Goal: Task Accomplishment & Management: Use online tool/utility

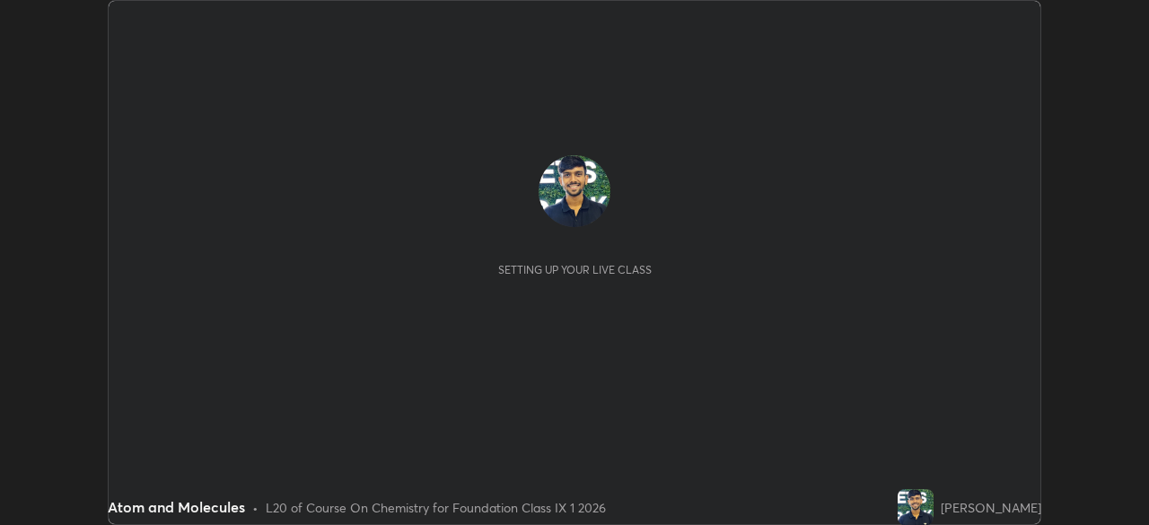
scroll to position [525, 1148]
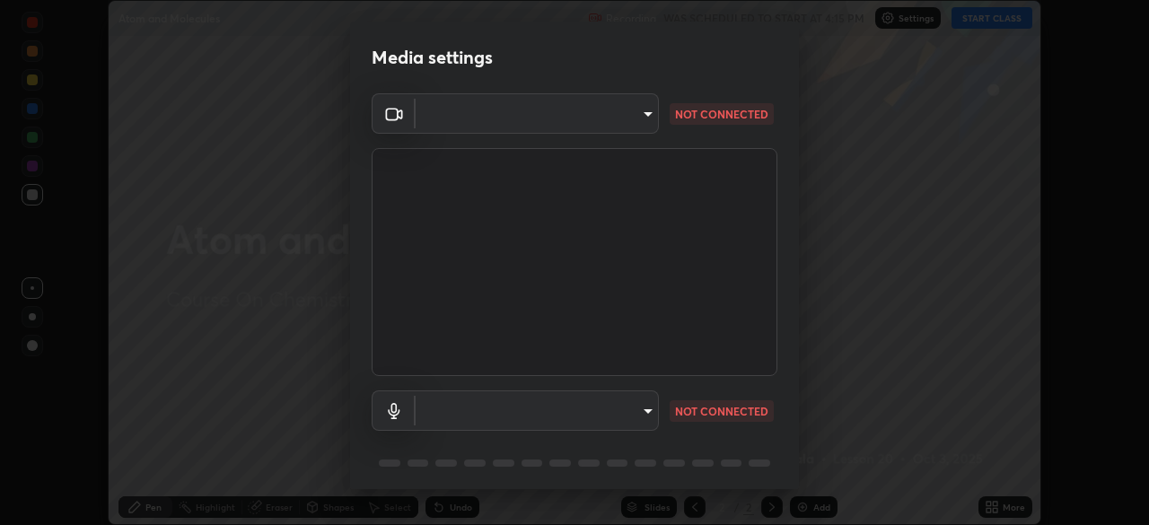
type input "192ca90c523cfdd937e4a0725d4108824b1e1e1832b9bb322643ae2a7bf66a5a"
type input "default"
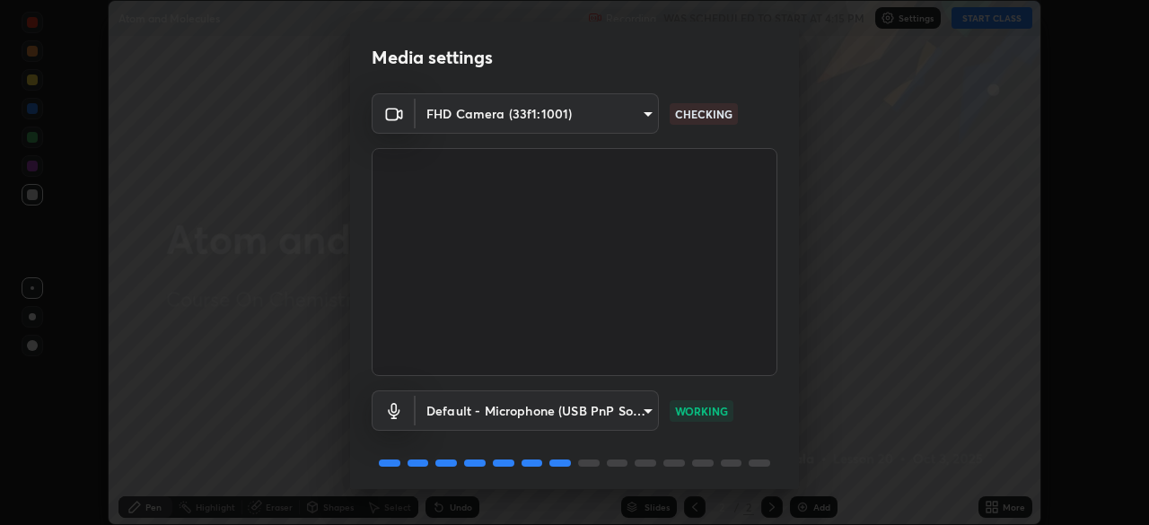
scroll to position [64, 0]
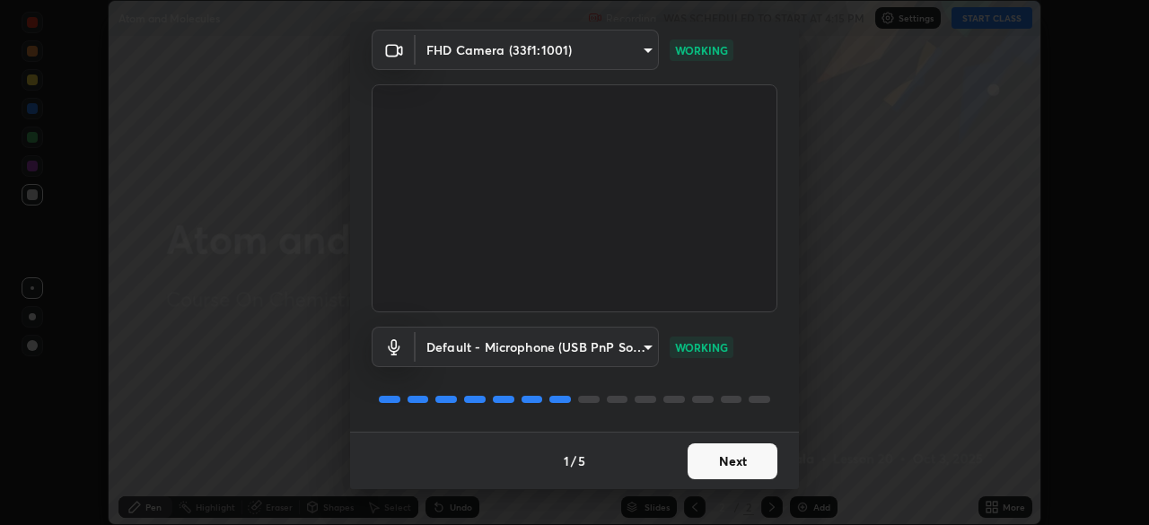
click at [726, 469] on button "Next" at bounding box center [733, 462] width 90 height 36
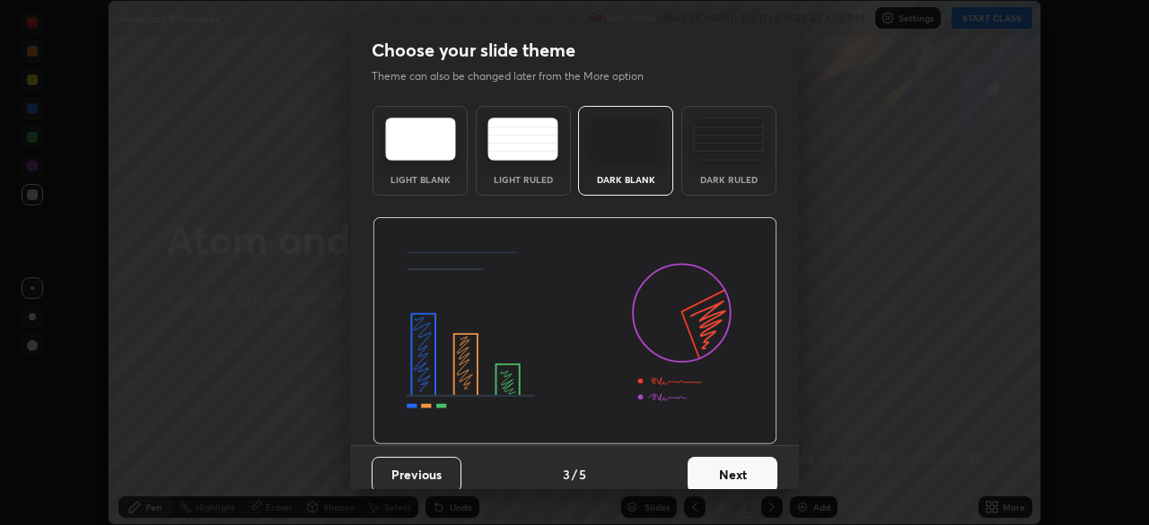
click at [731, 459] on button "Next" at bounding box center [733, 475] width 90 height 36
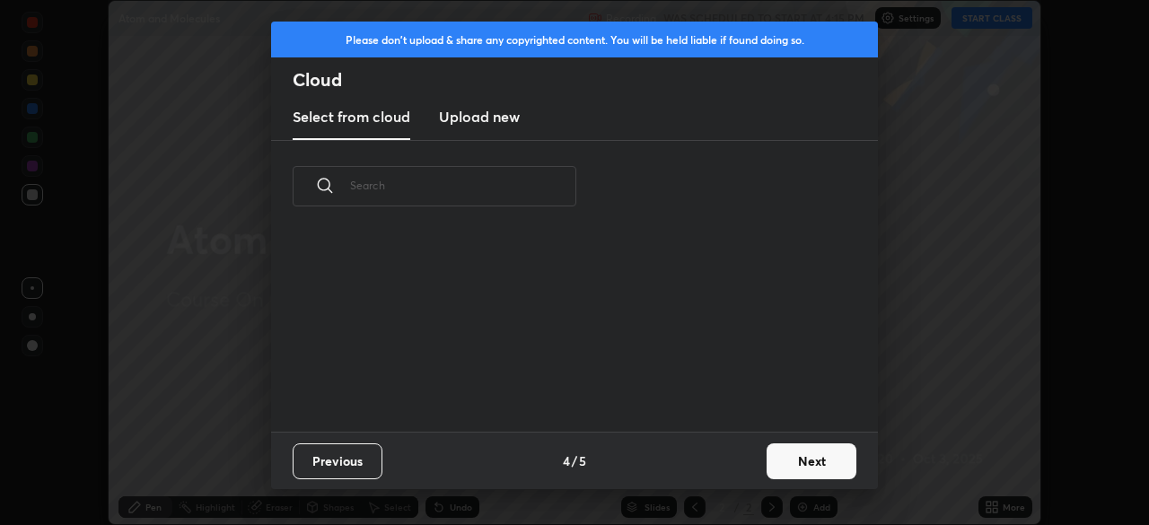
click at [743, 462] on div "Previous 4 / 5 Next" at bounding box center [574, 460] width 607 height 57
click at [789, 462] on button "Next" at bounding box center [812, 462] width 90 height 36
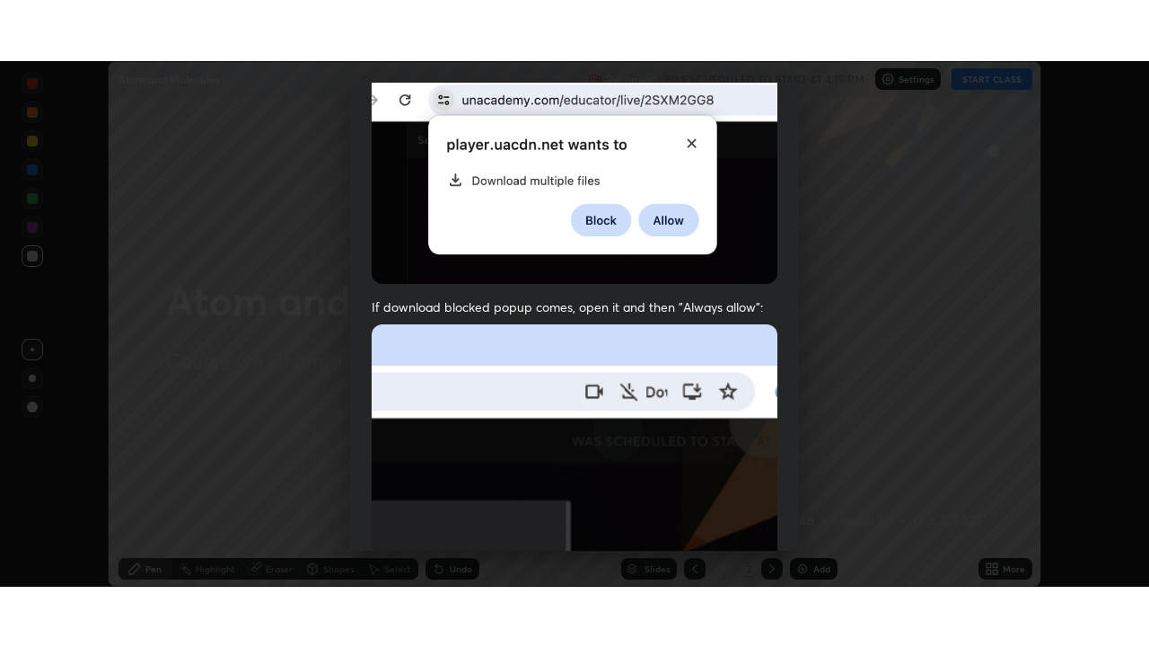
scroll to position [430, 0]
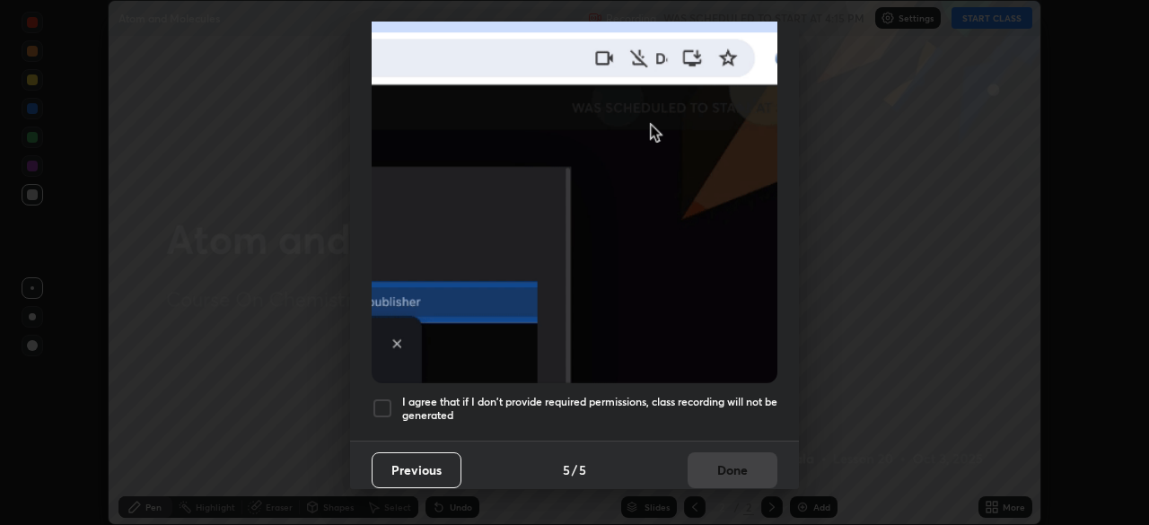
click at [498, 404] on h5 "I agree that if I don't provide required permissions, class recording will not …" at bounding box center [589, 409] width 375 height 28
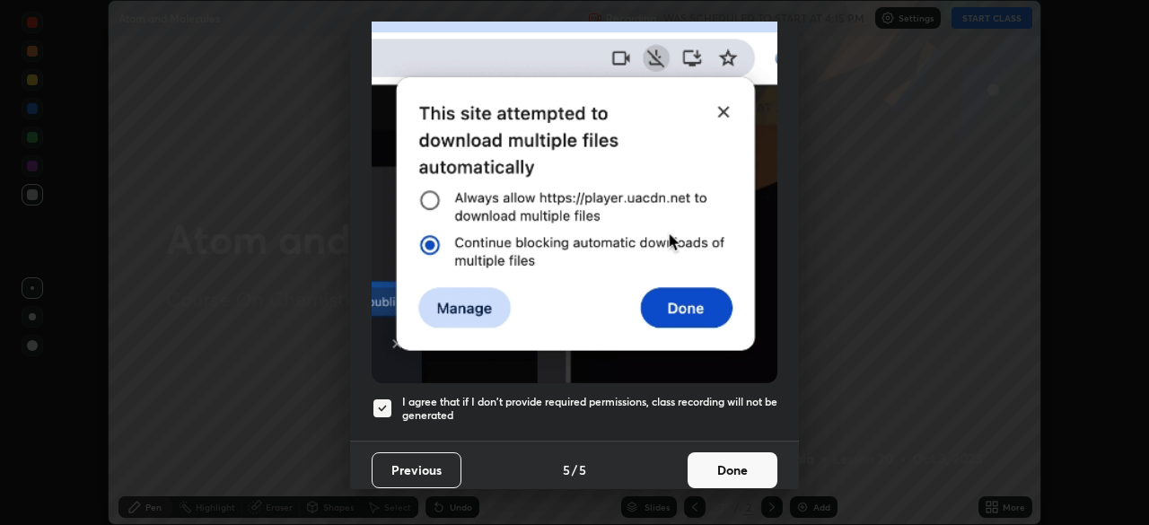
click at [718, 466] on button "Done" at bounding box center [733, 471] width 90 height 36
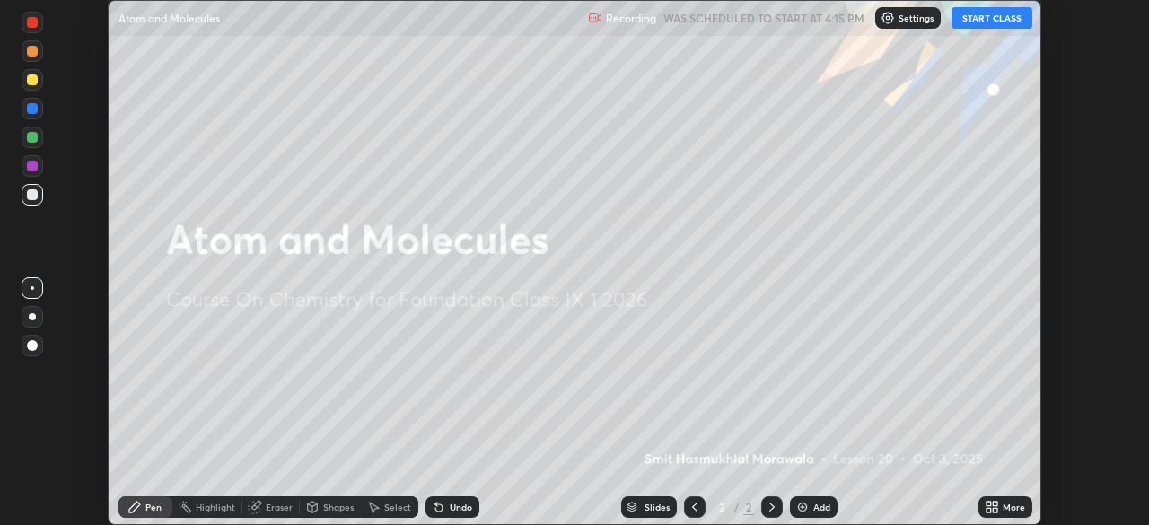
click at [990, 17] on button "START CLASS" at bounding box center [992, 18] width 81 height 22
click at [1011, 506] on div "More" at bounding box center [1014, 507] width 22 height 9
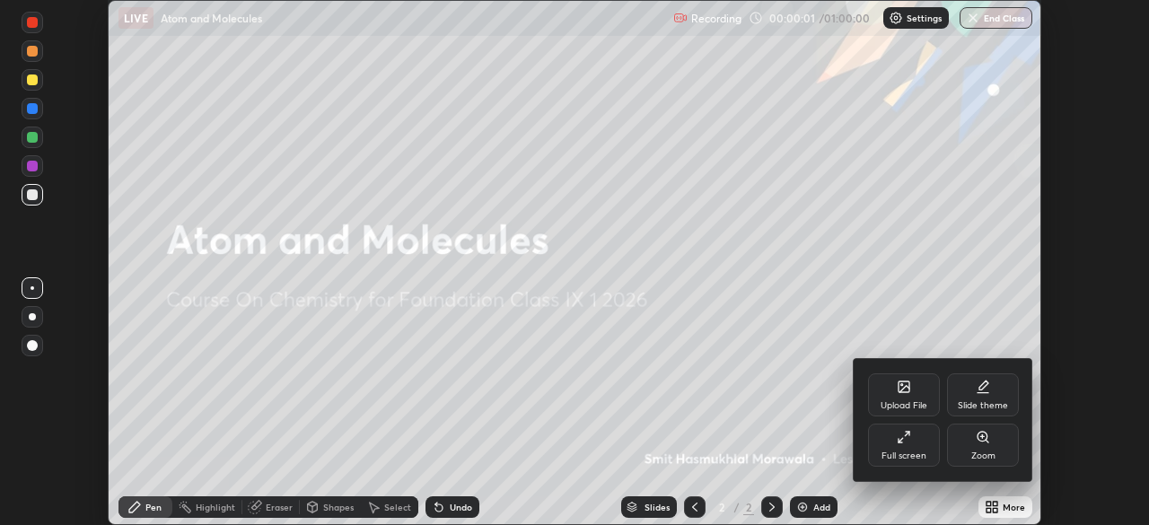
click at [922, 444] on div "Full screen" at bounding box center [904, 445] width 72 height 43
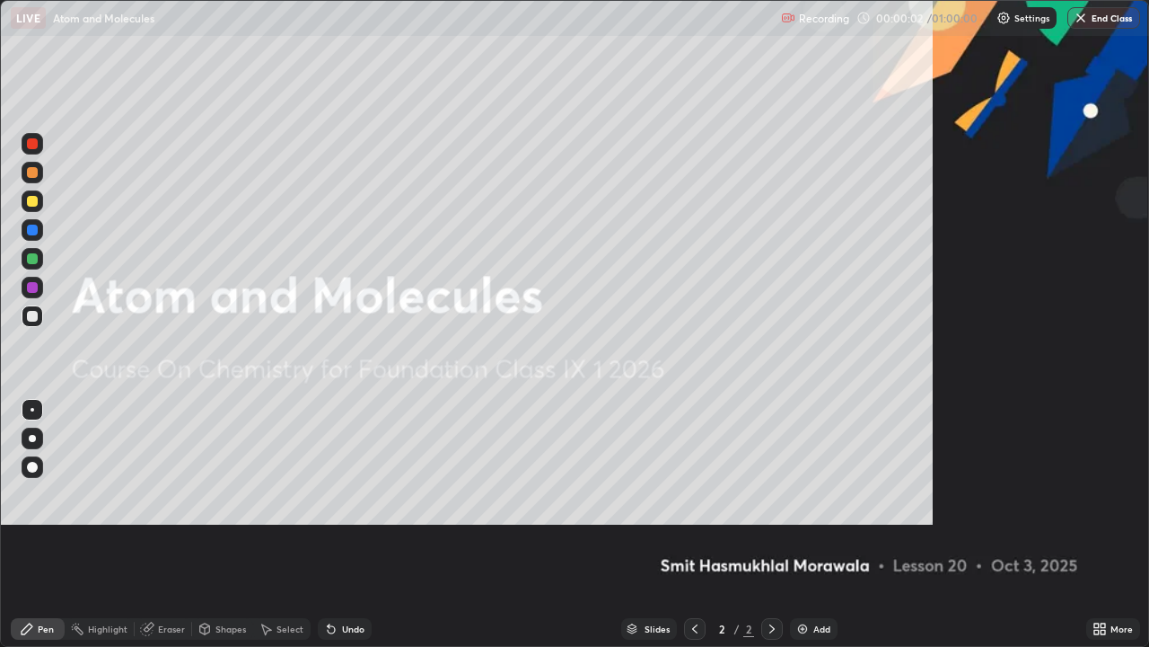
scroll to position [647, 1149]
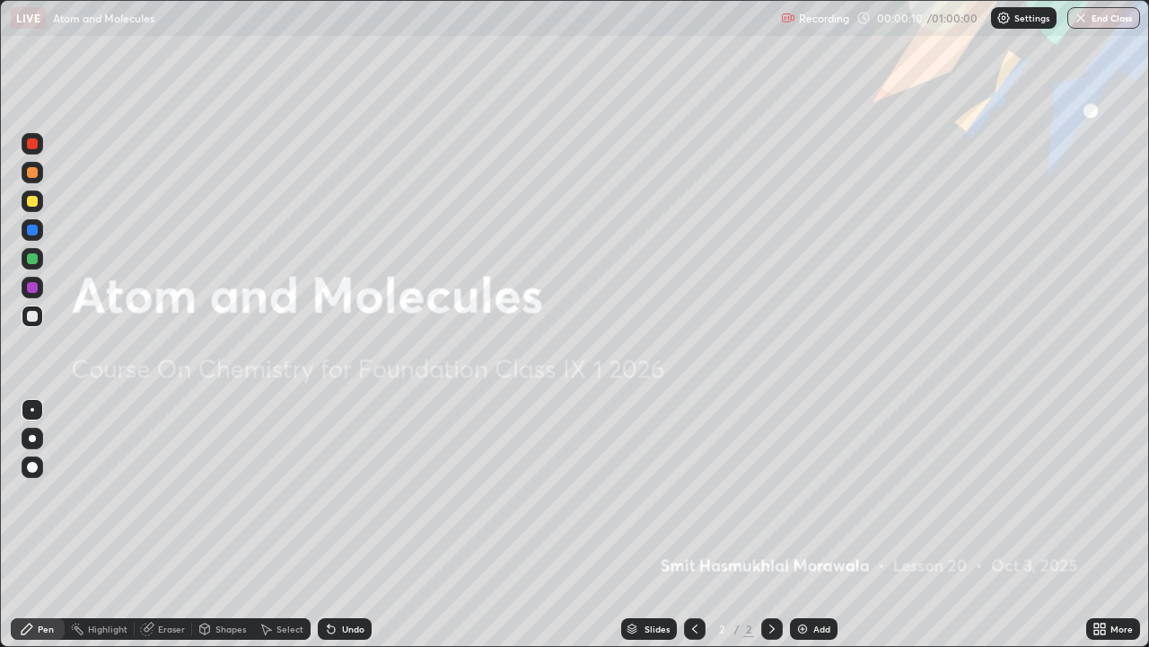
click at [814, 524] on div "Add" at bounding box center [814, 629] width 48 height 22
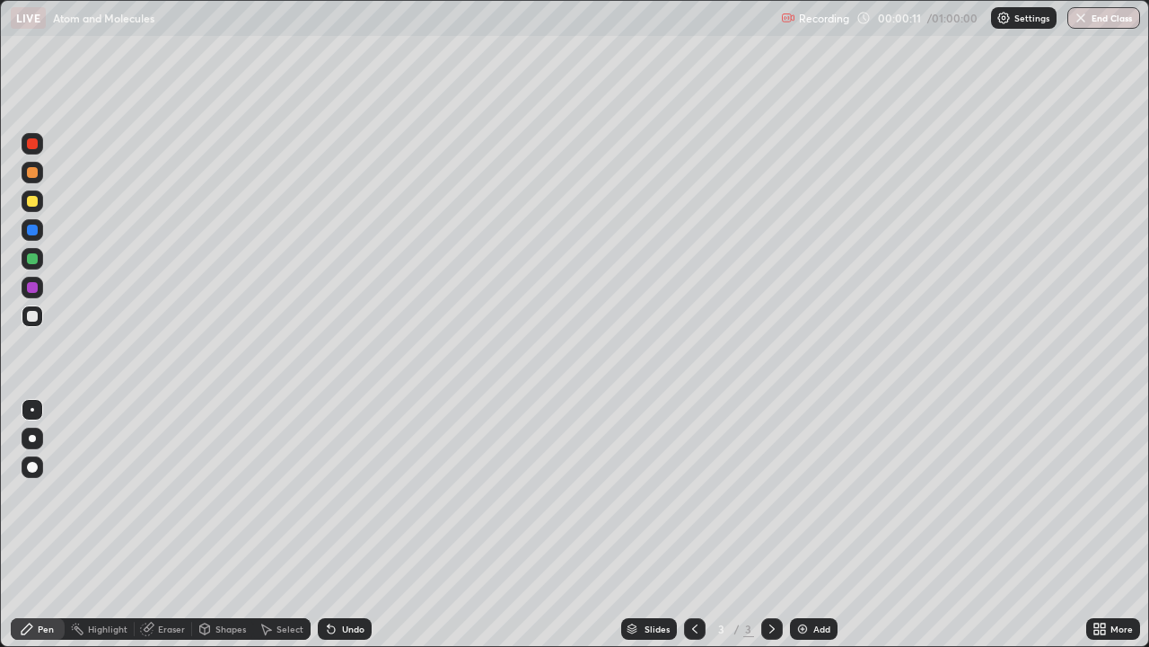
click at [35, 287] on div at bounding box center [32, 287] width 11 height 11
click at [32, 438] on div at bounding box center [32, 438] width 7 height 7
click at [345, 524] on div "Undo" at bounding box center [353, 628] width 22 height 9
click at [34, 317] on div at bounding box center [32, 316] width 11 height 11
click at [610, 524] on div "Slides 3 / 3 Add" at bounding box center [729, 629] width 715 height 36
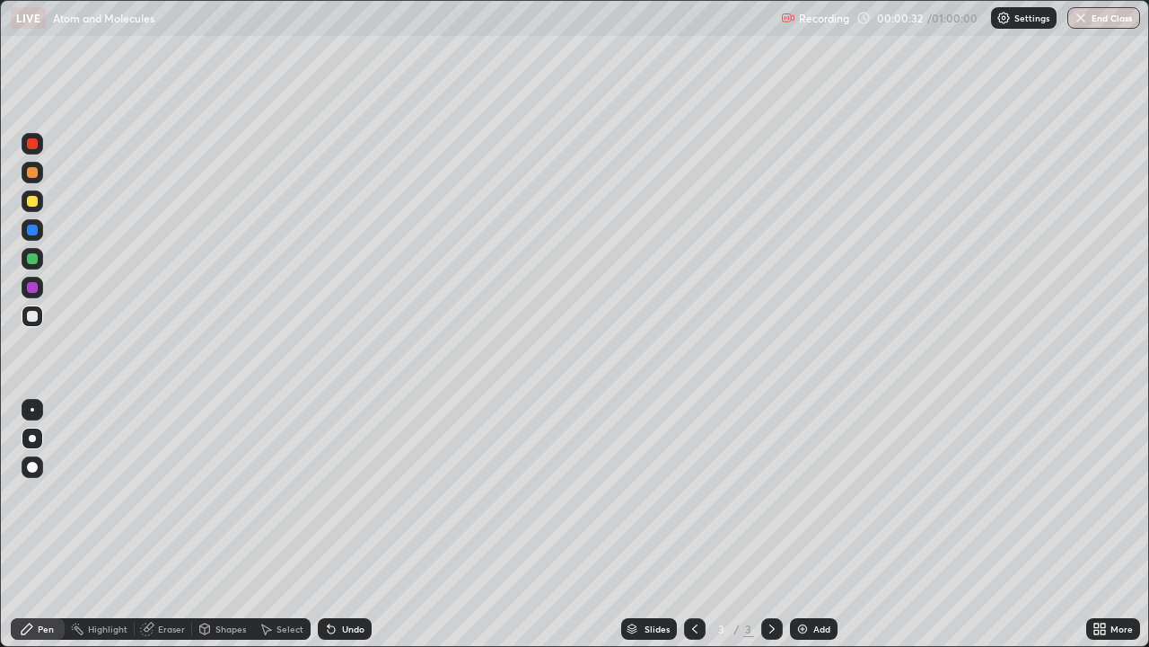
click at [357, 524] on div "Undo" at bounding box center [353, 628] width 22 height 9
click at [41, 289] on div at bounding box center [33, 288] width 22 height 22
click at [356, 524] on div "Undo" at bounding box center [353, 628] width 22 height 9
click at [29, 315] on div at bounding box center [32, 316] width 11 height 11
click at [33, 315] on div at bounding box center [32, 316] width 11 height 11
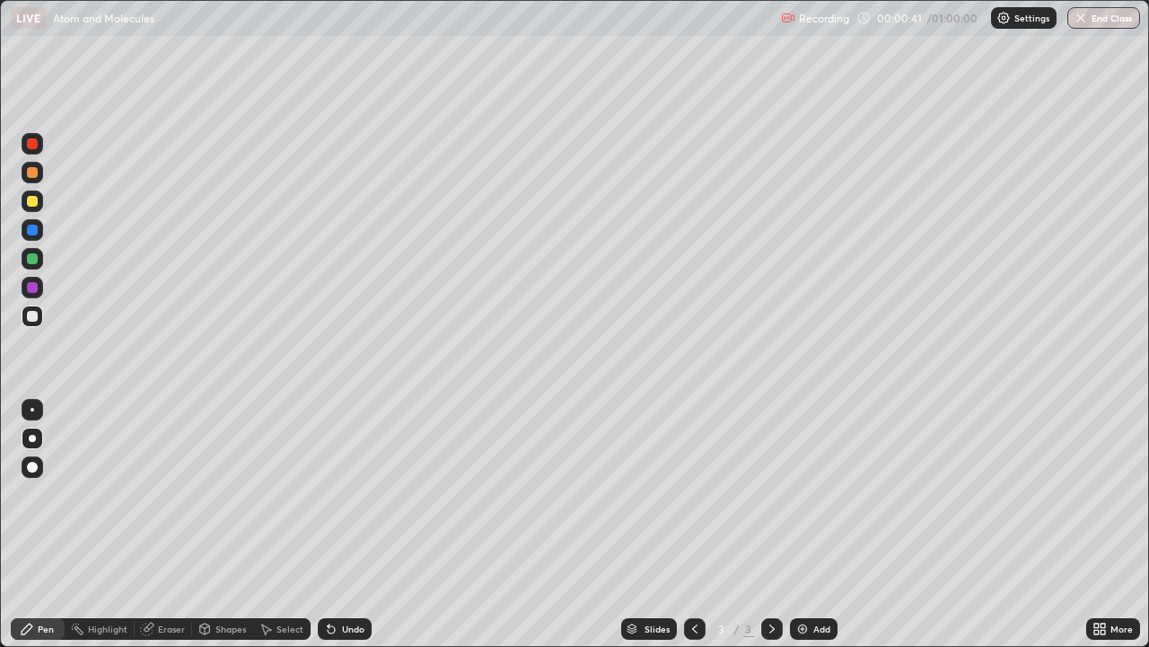
click at [33, 316] on div at bounding box center [32, 316] width 11 height 11
click at [36, 312] on div at bounding box center [32, 316] width 11 height 11
click at [32, 173] on div at bounding box center [32, 172] width 11 height 11
click at [95, 22] on p "Atom and Molecules" at bounding box center [103, 18] width 101 height 14
click at [346, 524] on div "Undo" at bounding box center [353, 628] width 22 height 9
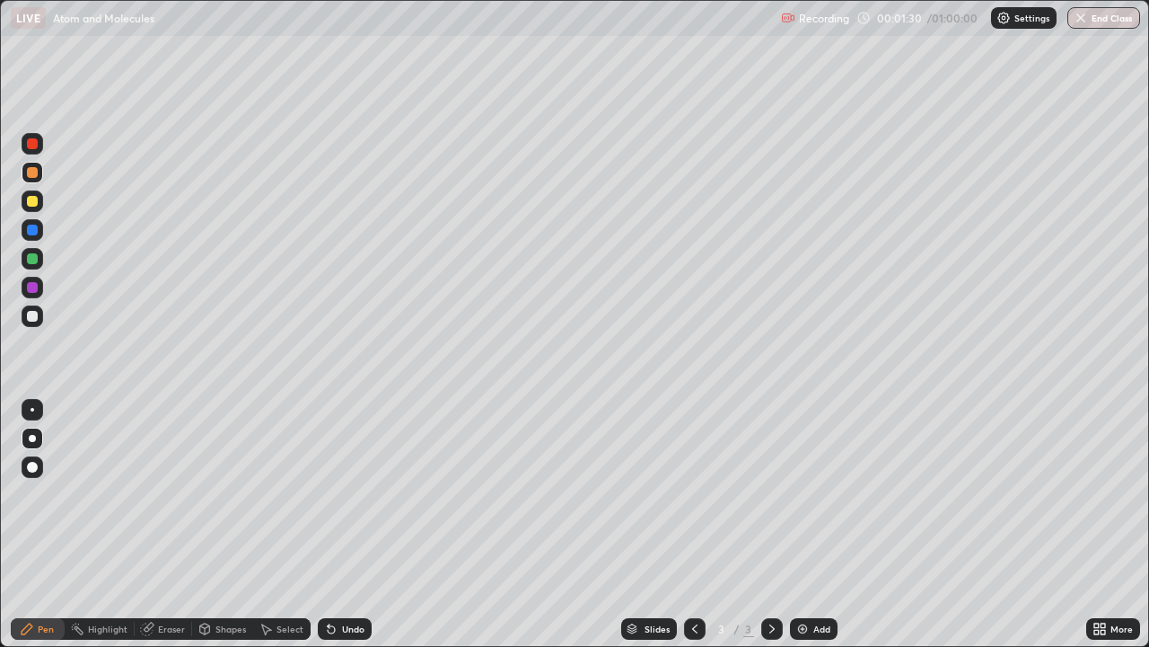
click at [345, 524] on div "Undo" at bounding box center [345, 629] width 54 height 22
click at [27, 256] on div at bounding box center [32, 258] width 11 height 11
click at [352, 524] on div "Undo" at bounding box center [345, 629] width 54 height 22
click at [814, 524] on div "Add" at bounding box center [822, 628] width 17 height 9
click at [39, 323] on div at bounding box center [33, 316] width 22 height 22
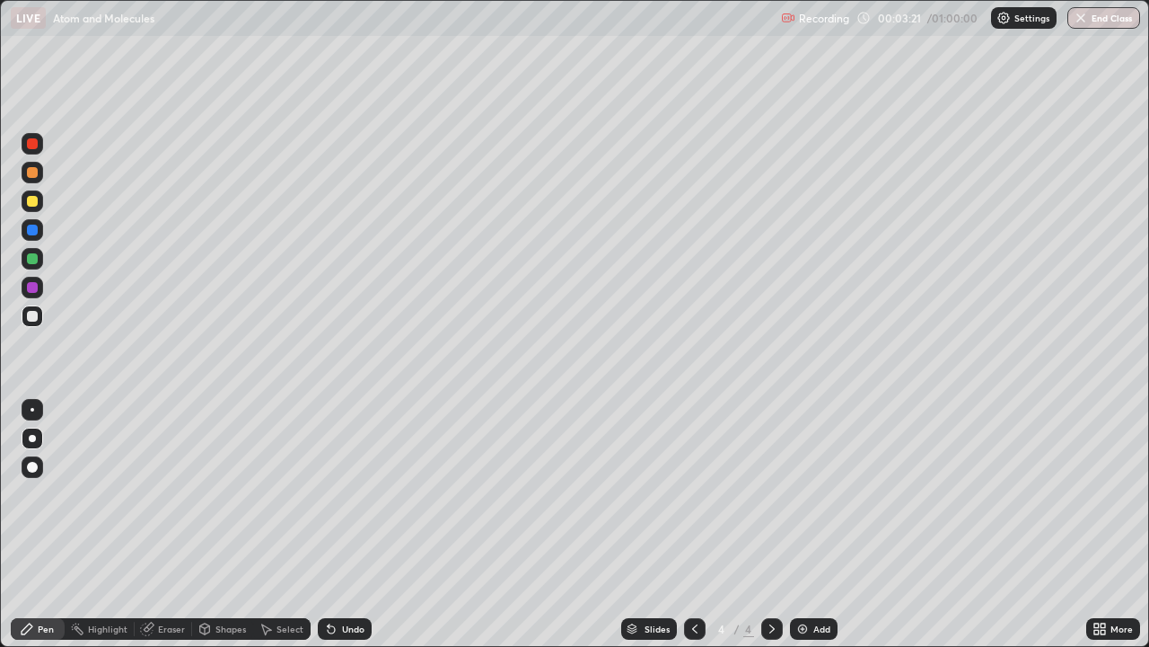
click at [34, 203] on div at bounding box center [32, 201] width 11 height 11
click at [28, 288] on div at bounding box center [32, 287] width 11 height 11
click at [40, 261] on div at bounding box center [33, 259] width 22 height 22
click at [348, 524] on div "Undo" at bounding box center [345, 629] width 54 height 22
click at [36, 313] on div at bounding box center [32, 316] width 11 height 11
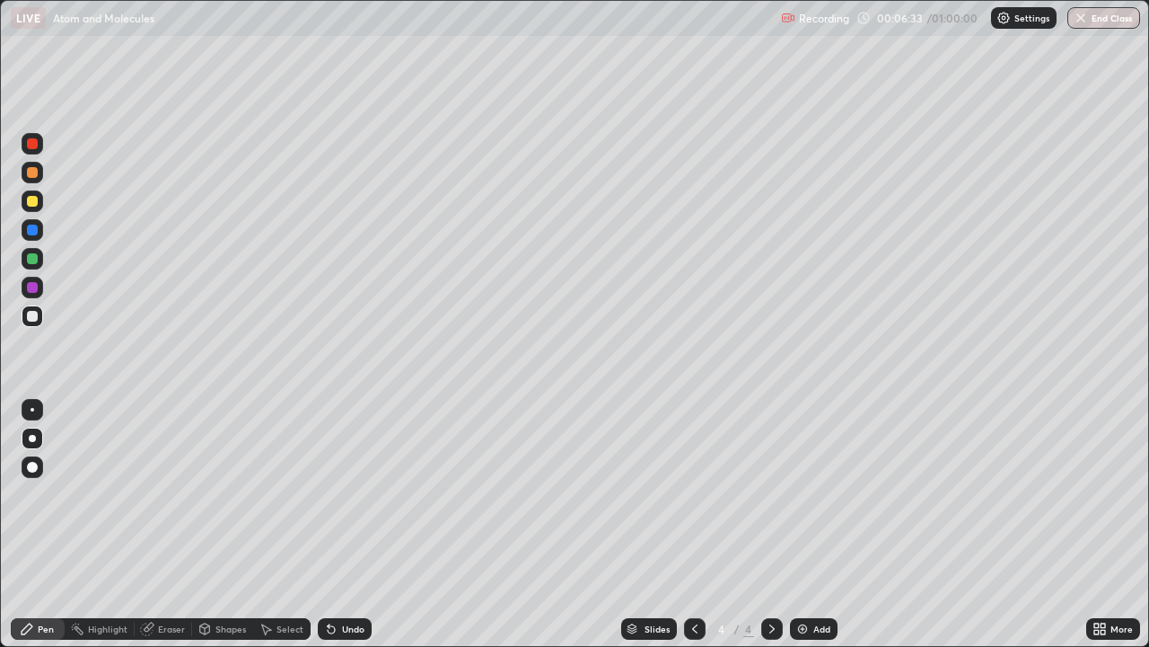
click at [168, 524] on div "Eraser" at bounding box center [163, 629] width 57 height 22
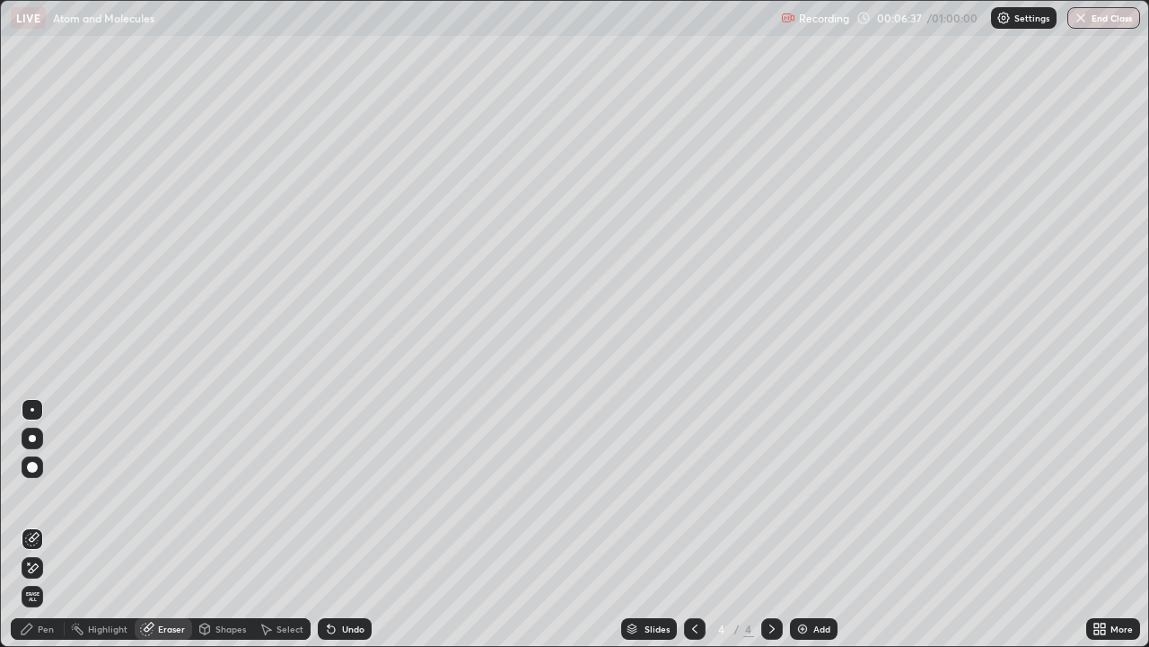
click at [49, 524] on div "Pen" at bounding box center [46, 628] width 16 height 9
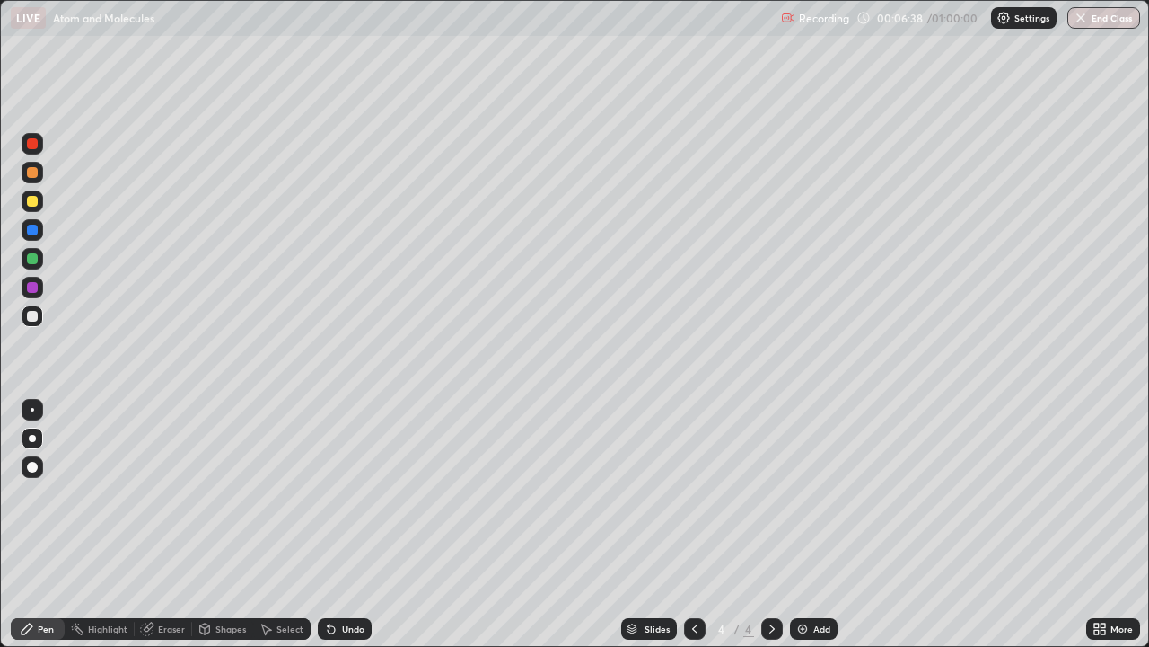
click at [31, 202] on div at bounding box center [32, 201] width 11 height 11
click at [30, 312] on div at bounding box center [32, 316] width 11 height 11
click at [355, 524] on div "Undo" at bounding box center [353, 628] width 22 height 9
click at [34, 203] on div at bounding box center [32, 201] width 11 height 11
click at [343, 524] on div "Undo" at bounding box center [353, 628] width 22 height 9
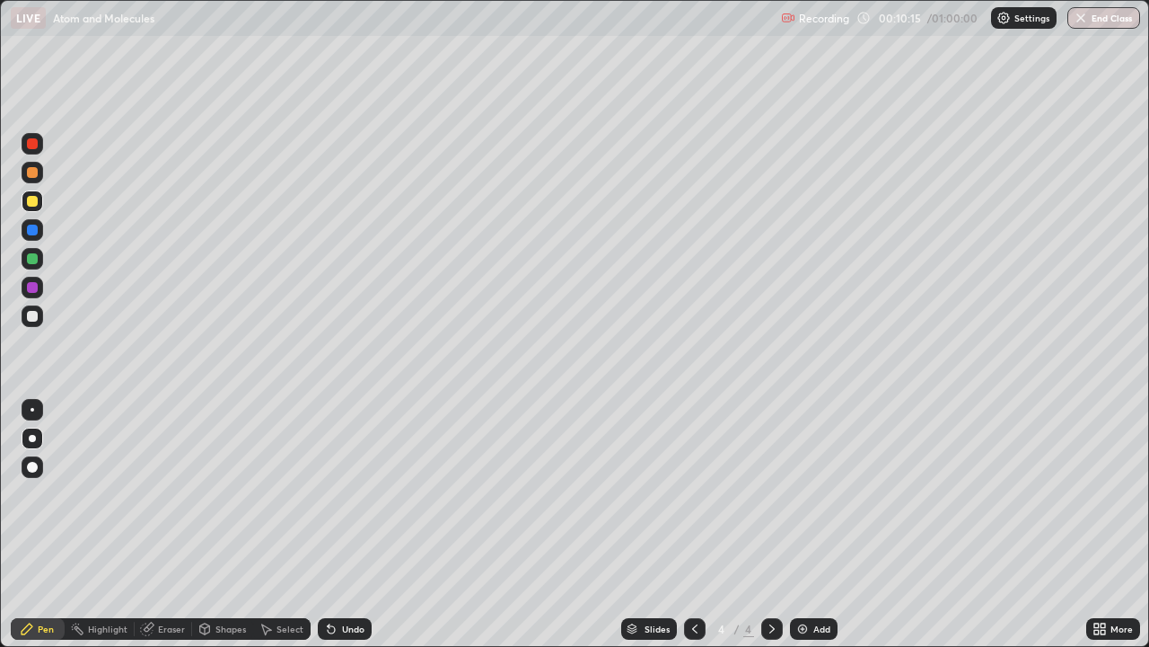
click at [34, 320] on div at bounding box center [32, 316] width 11 height 11
click at [826, 524] on div "Add" at bounding box center [822, 628] width 17 height 9
click at [33, 316] on div at bounding box center [32, 316] width 11 height 11
click at [31, 198] on div at bounding box center [32, 201] width 11 height 11
click at [35, 257] on div at bounding box center [32, 258] width 11 height 11
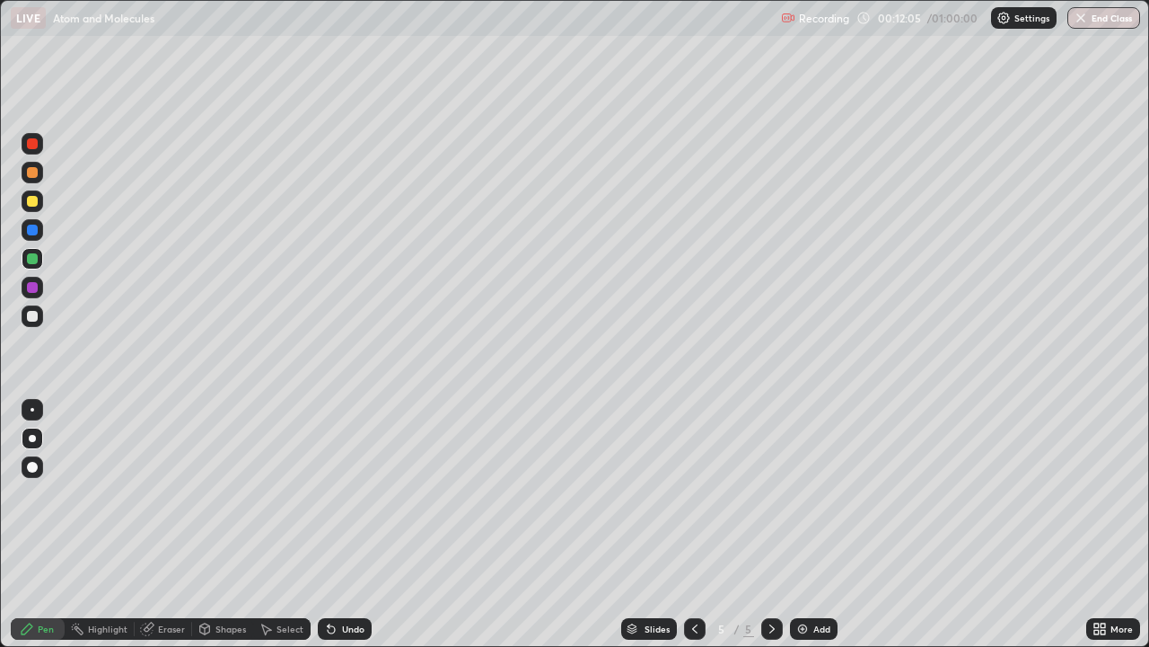
click at [339, 524] on div "Undo" at bounding box center [345, 629] width 54 height 22
click at [165, 524] on div "Eraser" at bounding box center [163, 629] width 57 height 22
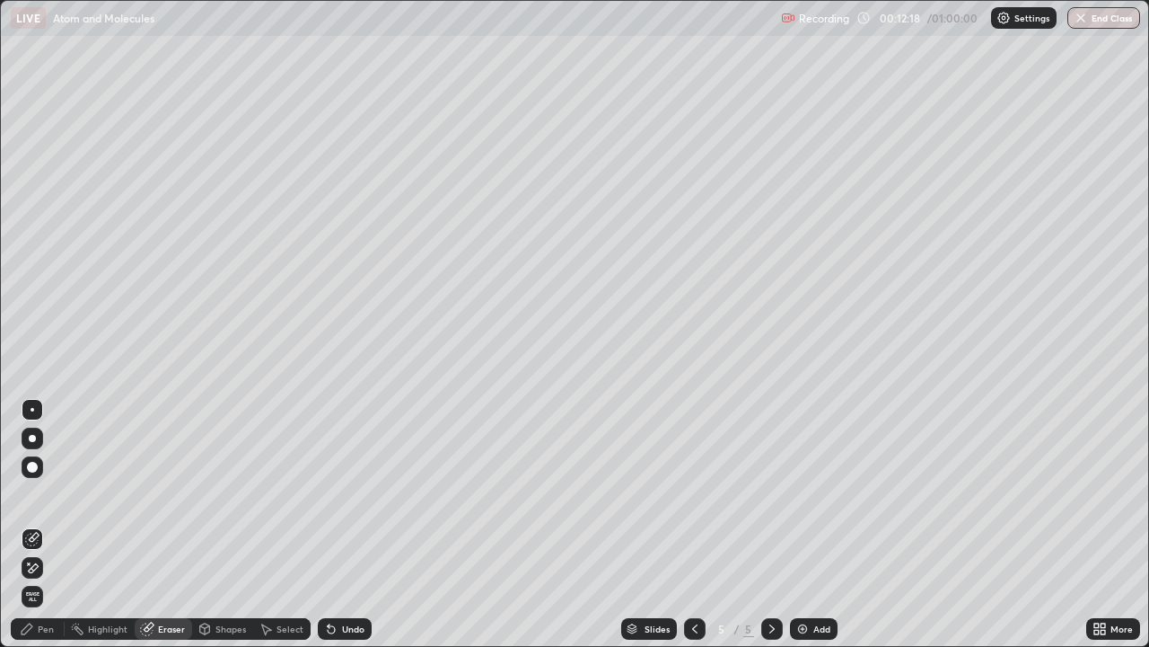
click at [14, 524] on div "Pen" at bounding box center [38, 629] width 54 height 22
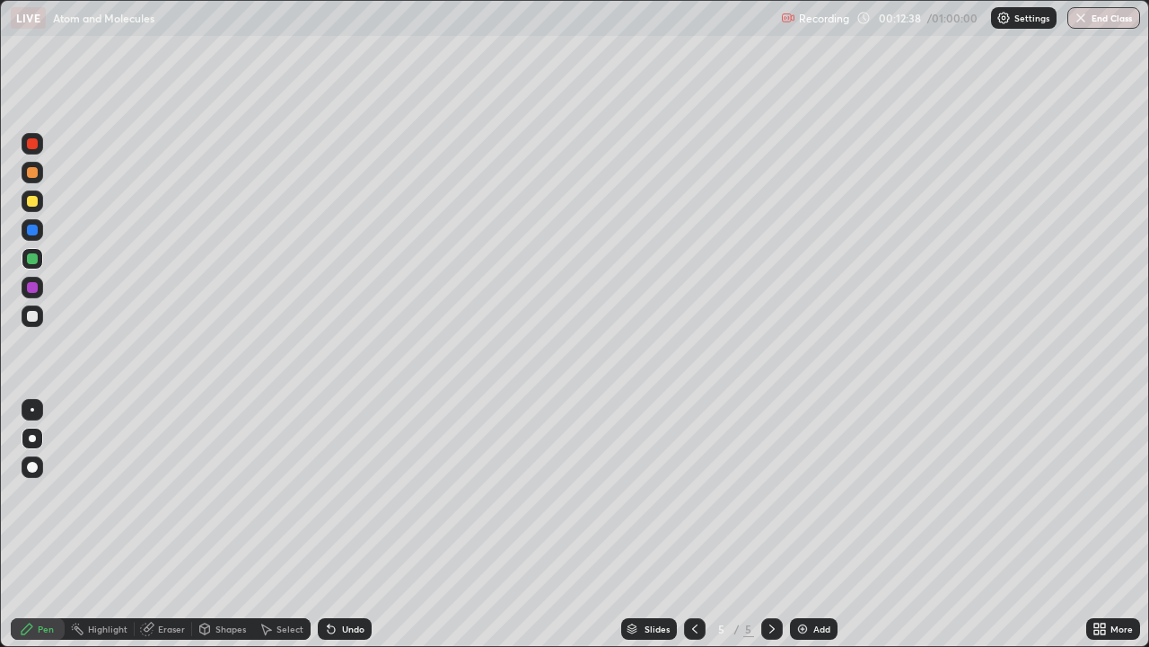
click at [35, 236] on div at bounding box center [33, 230] width 22 height 22
click at [34, 233] on div at bounding box center [32, 229] width 11 height 11
click at [33, 232] on div at bounding box center [32, 229] width 11 height 11
click at [31, 260] on div at bounding box center [32, 258] width 11 height 11
click at [31, 259] on div at bounding box center [32, 258] width 11 height 11
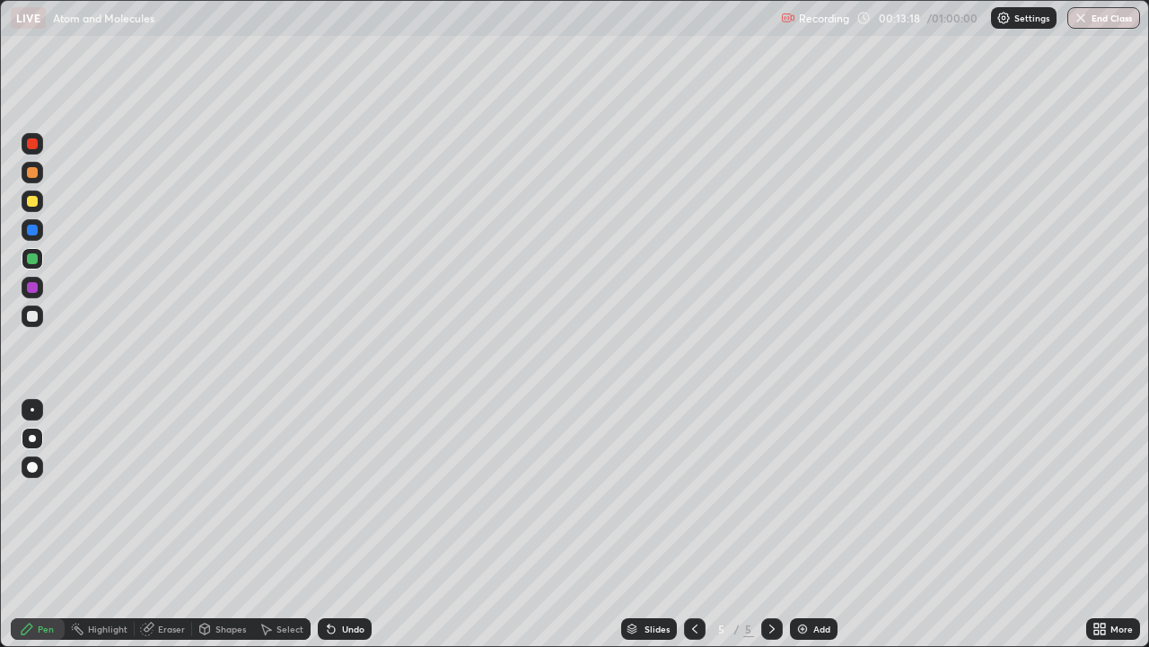
click at [32, 259] on div at bounding box center [32, 258] width 11 height 11
click at [33, 288] on div at bounding box center [32, 287] width 11 height 11
click at [693, 524] on icon at bounding box center [695, 628] width 14 height 14
click at [770, 524] on icon at bounding box center [772, 628] width 14 height 14
click at [42, 202] on div at bounding box center [33, 201] width 22 height 22
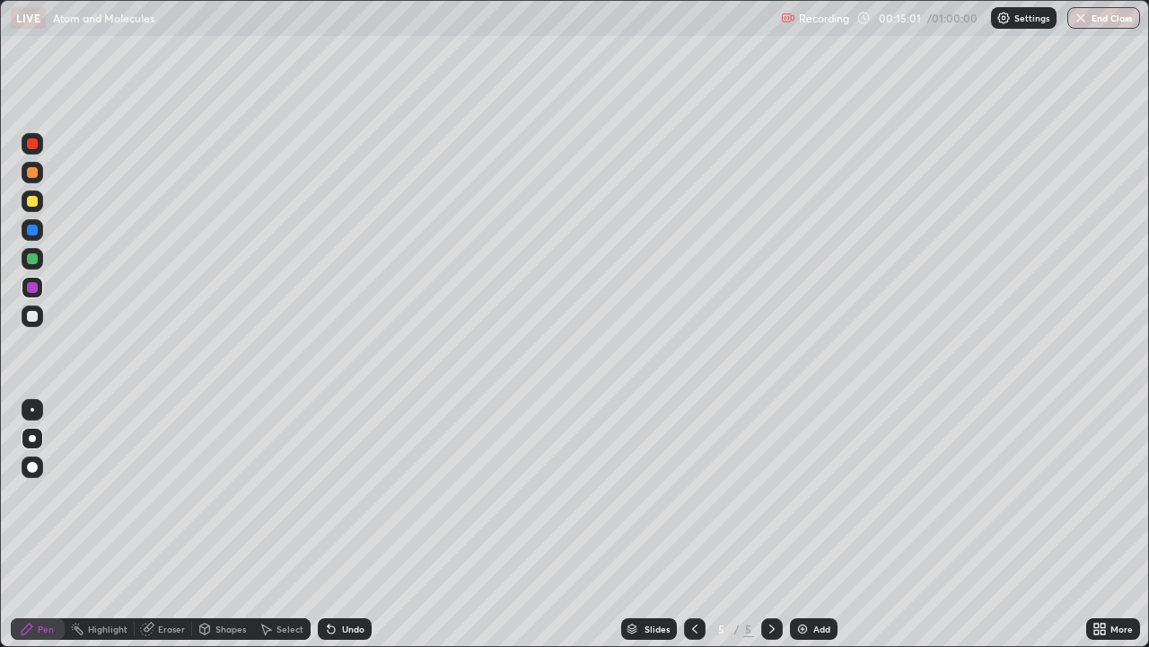
click at [36, 198] on div at bounding box center [32, 201] width 11 height 11
click at [345, 524] on div "Undo" at bounding box center [353, 628] width 22 height 9
click at [344, 524] on div "Undo" at bounding box center [353, 628] width 22 height 9
click at [34, 286] on div at bounding box center [32, 287] width 11 height 11
click at [42, 261] on div at bounding box center [33, 259] width 22 height 22
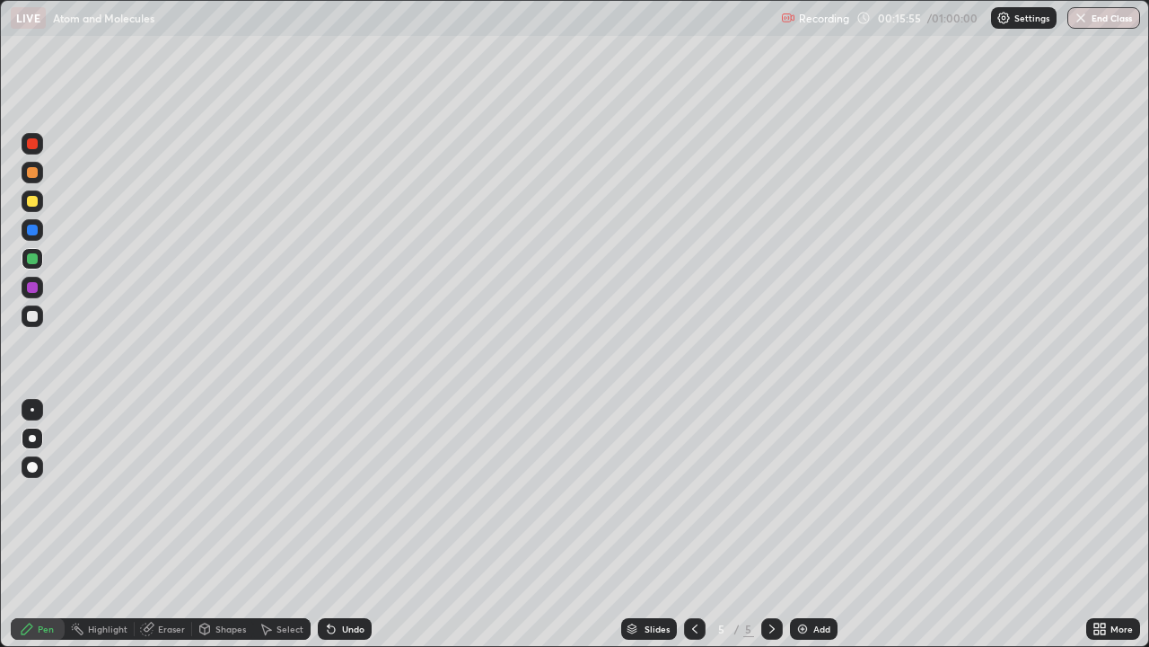
click at [30, 312] on div at bounding box center [32, 316] width 11 height 11
click at [29, 259] on div at bounding box center [32, 258] width 11 height 11
click at [31, 236] on div at bounding box center [33, 230] width 22 height 22
click at [33, 202] on div at bounding box center [32, 201] width 11 height 11
click at [33, 230] on div at bounding box center [32, 229] width 11 height 11
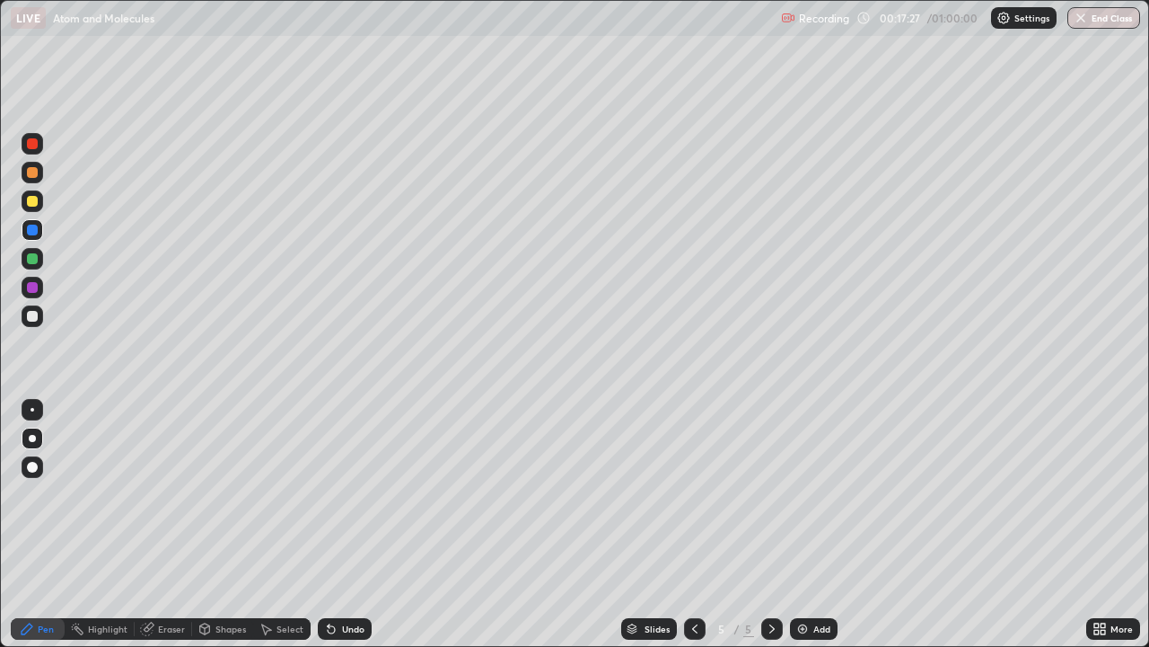
click at [33, 179] on div at bounding box center [33, 173] width 22 height 22
click at [176, 524] on div "Eraser" at bounding box center [171, 628] width 27 height 9
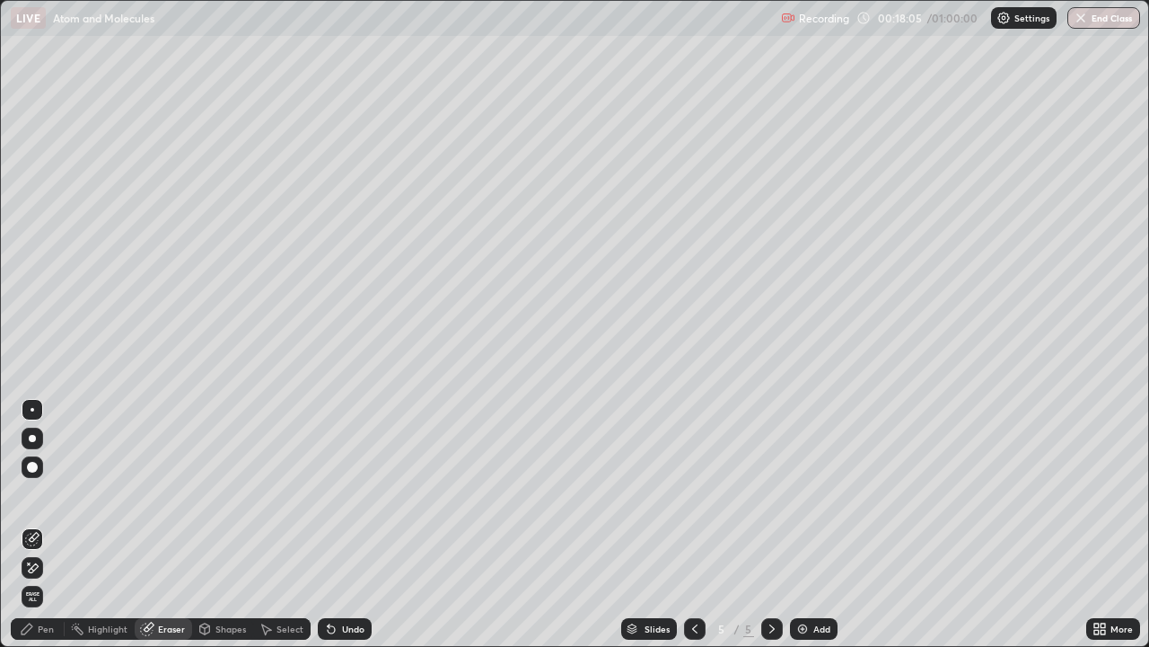
click at [814, 524] on div "Add" at bounding box center [822, 628] width 17 height 9
click at [40, 524] on div "Pen" at bounding box center [46, 628] width 16 height 9
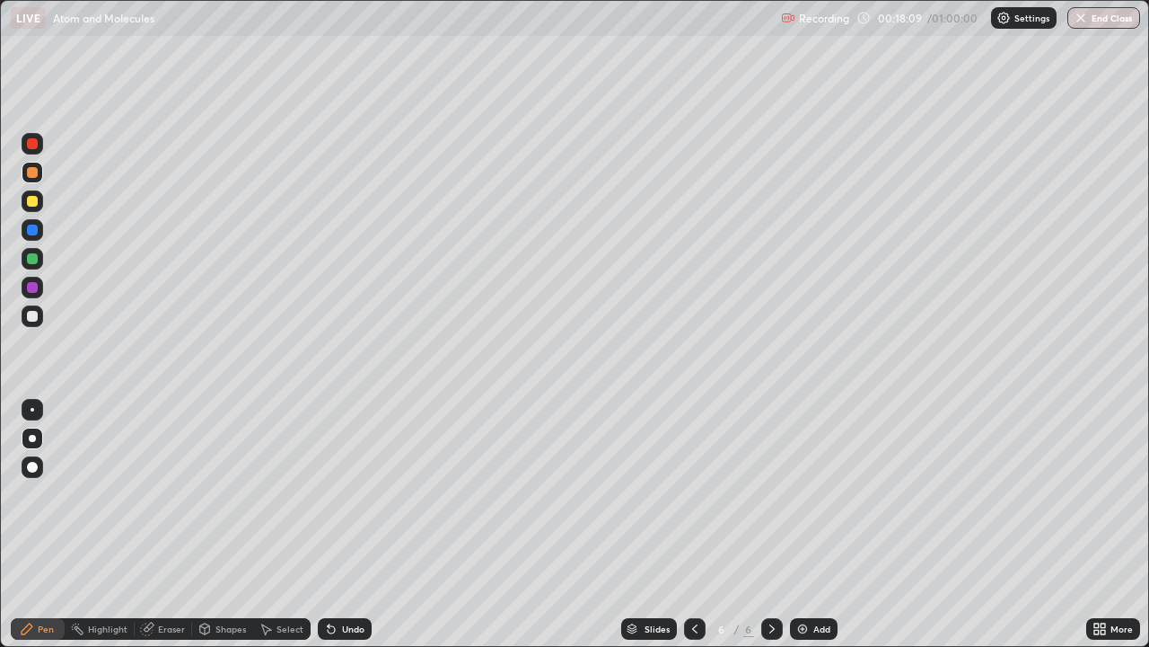
click at [351, 524] on div "Undo" at bounding box center [353, 628] width 22 height 9
click at [349, 524] on div "Undo" at bounding box center [353, 628] width 22 height 9
click at [346, 524] on div "Undo" at bounding box center [353, 628] width 22 height 9
click at [342, 524] on div "Undo" at bounding box center [353, 628] width 22 height 9
click at [165, 524] on div "Eraser" at bounding box center [171, 628] width 27 height 9
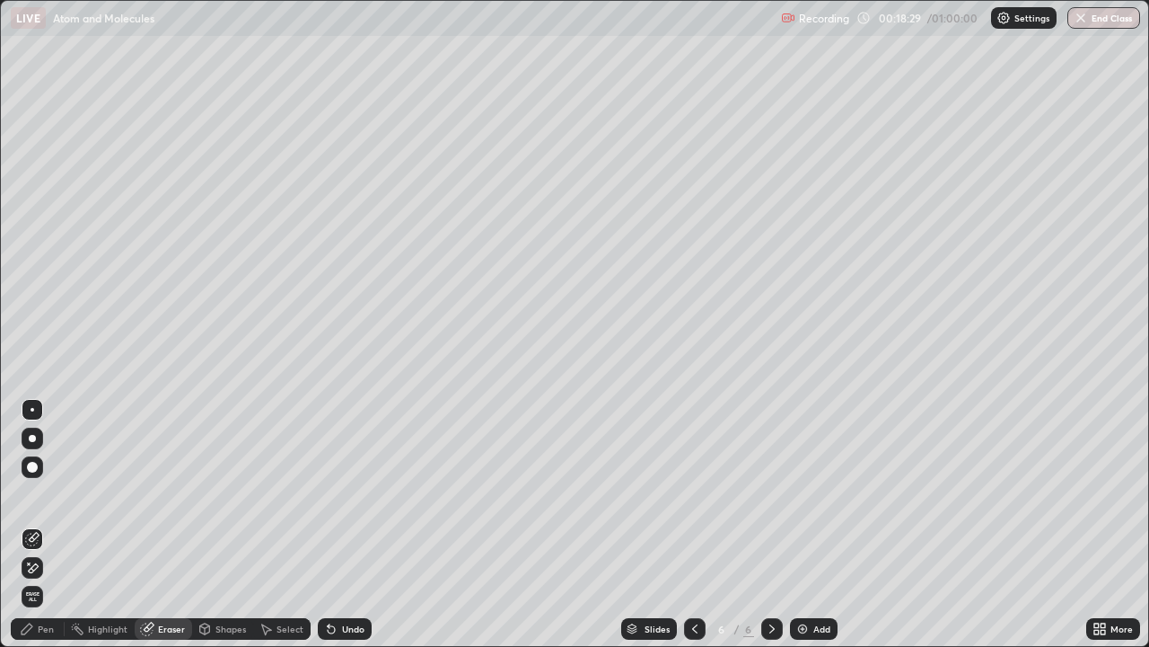
click at [45, 524] on div "Pen" at bounding box center [46, 628] width 16 height 9
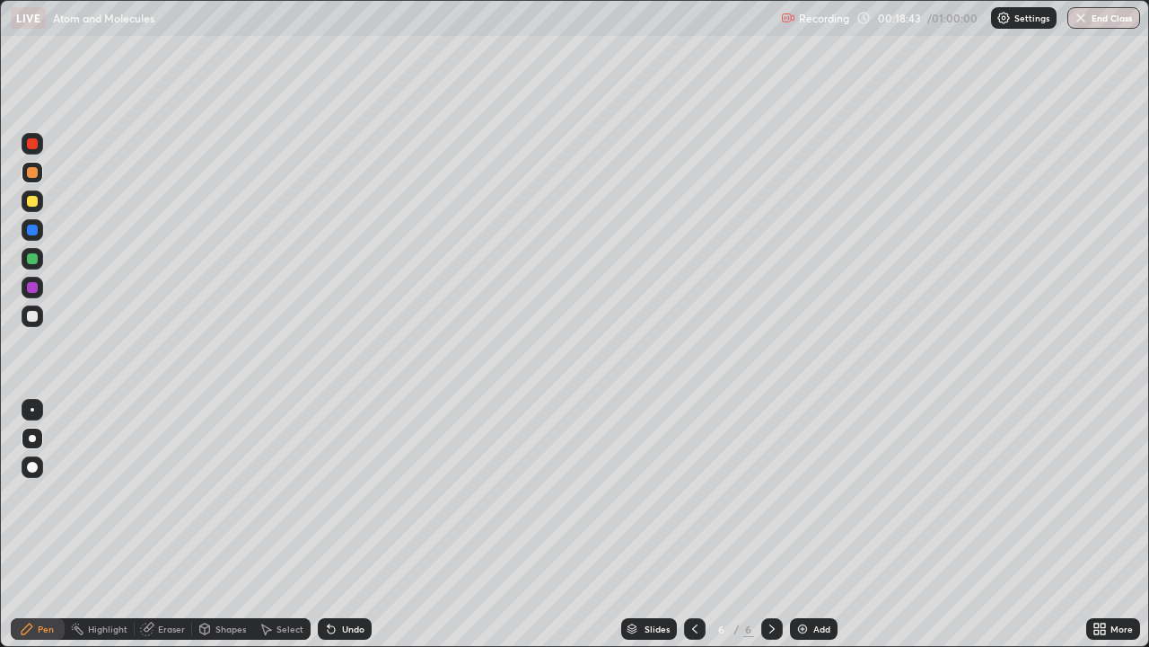
click at [329, 524] on icon at bounding box center [331, 629] width 7 height 7
click at [338, 524] on div "Undo" at bounding box center [345, 629] width 54 height 22
click at [337, 524] on div "Undo" at bounding box center [345, 629] width 54 height 22
click at [345, 524] on div "Undo" at bounding box center [345, 629] width 54 height 22
click at [346, 524] on div "Undo" at bounding box center [353, 628] width 22 height 9
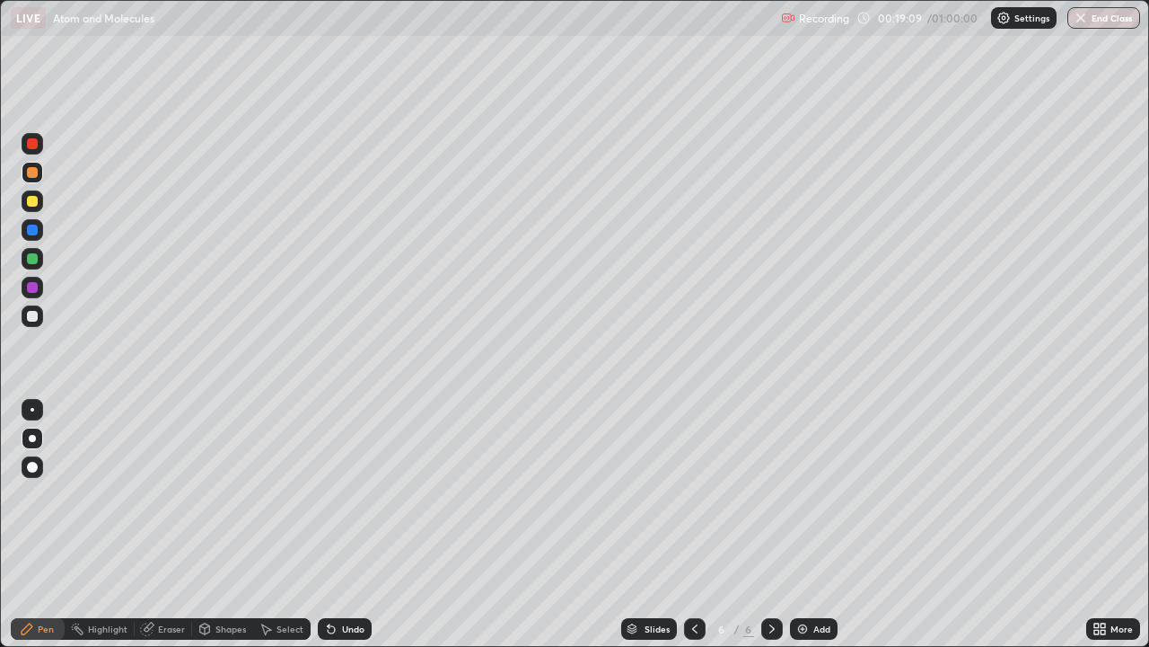
click at [348, 524] on div "Undo" at bounding box center [353, 628] width 22 height 9
click at [347, 524] on div "Undo" at bounding box center [353, 628] width 22 height 9
click at [348, 524] on div "Undo" at bounding box center [353, 628] width 22 height 9
click at [35, 318] on div at bounding box center [32, 316] width 11 height 11
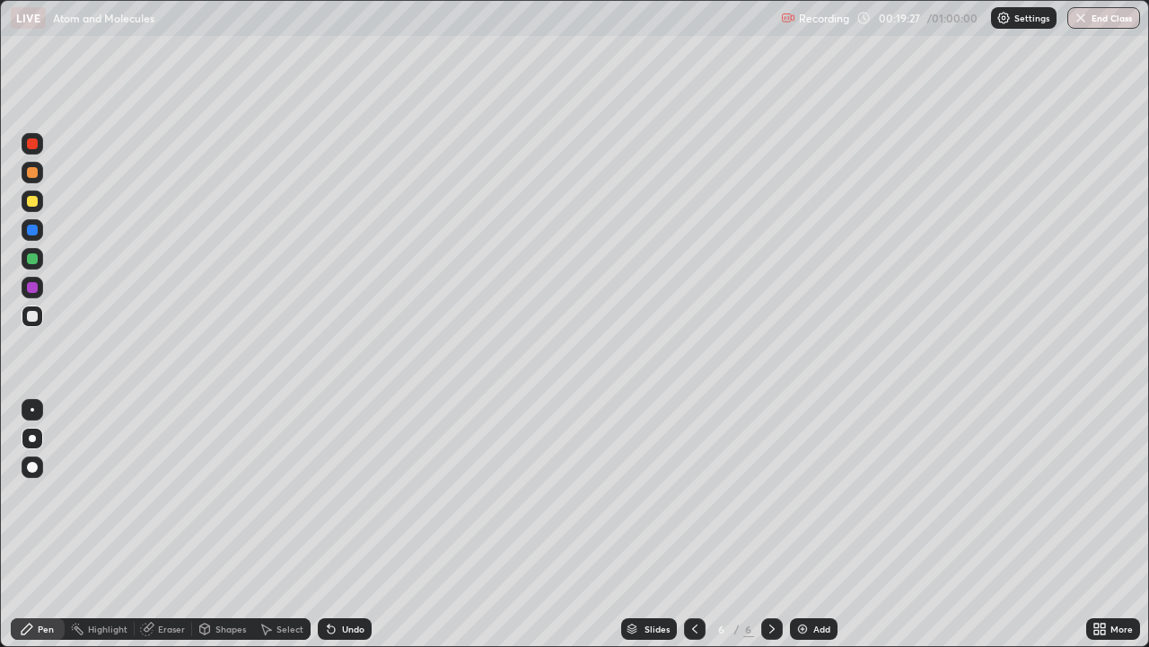
click at [31, 317] on div at bounding box center [32, 316] width 11 height 11
click at [40, 264] on div at bounding box center [33, 259] width 22 height 22
click at [39, 172] on div at bounding box center [33, 173] width 22 height 22
click at [42, 311] on div at bounding box center [33, 316] width 22 height 22
click at [693, 524] on icon at bounding box center [695, 628] width 14 height 14
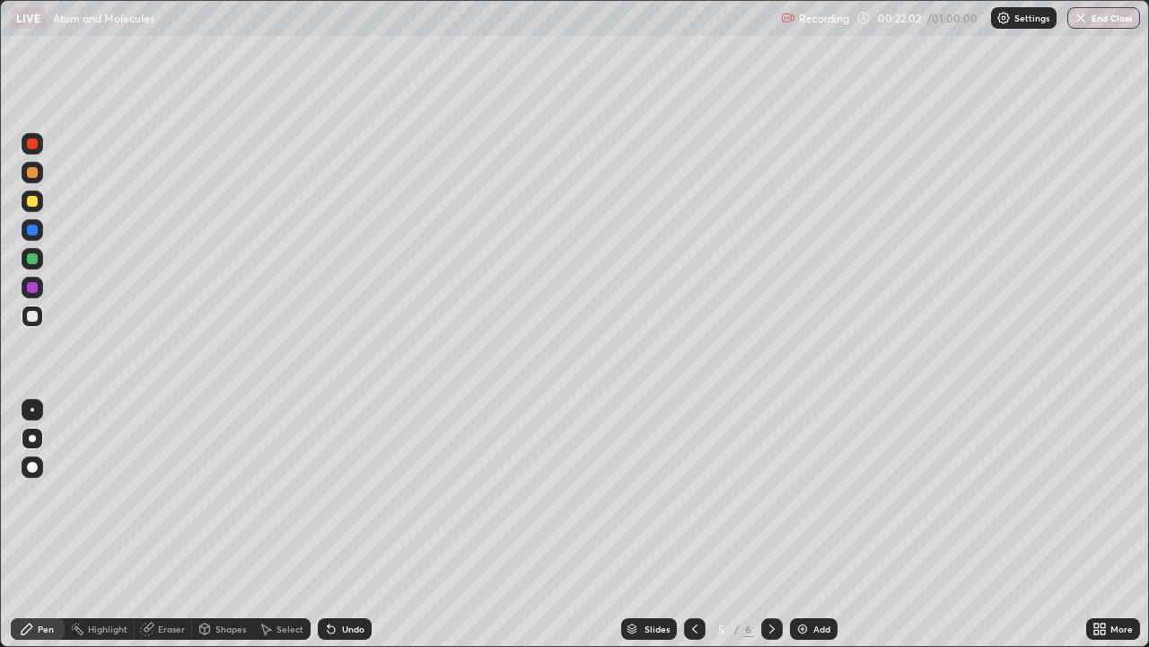
click at [770, 524] on icon at bounding box center [772, 628] width 14 height 14
click at [40, 201] on div at bounding box center [33, 201] width 22 height 22
click at [31, 205] on div at bounding box center [32, 201] width 11 height 11
click at [40, 287] on div at bounding box center [33, 288] width 22 height 22
click at [40, 266] on div at bounding box center [33, 259] width 22 height 22
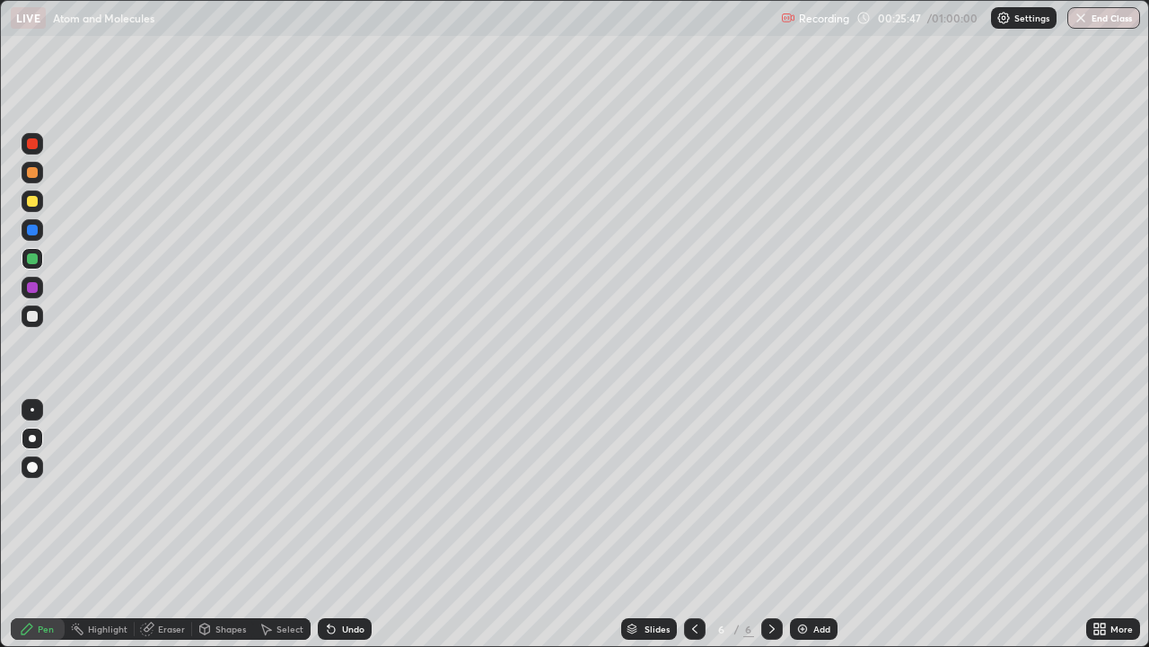
click at [36, 176] on div at bounding box center [32, 172] width 11 height 11
click at [38, 237] on div at bounding box center [33, 230] width 22 height 22
click at [37, 323] on div at bounding box center [33, 316] width 22 height 22
click at [33, 316] on div at bounding box center [32, 316] width 11 height 11
click at [809, 524] on div "Add" at bounding box center [814, 629] width 48 height 22
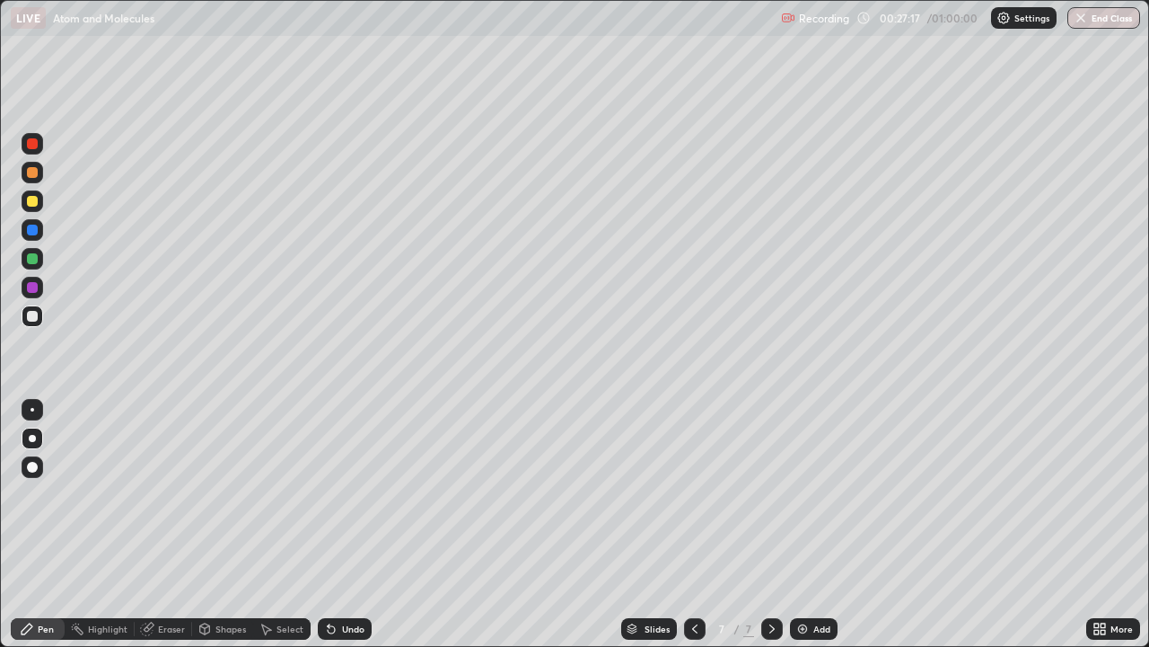
click at [32, 317] on div at bounding box center [32, 316] width 11 height 11
click at [691, 524] on div at bounding box center [695, 629] width 22 height 22
click at [774, 524] on icon at bounding box center [772, 628] width 14 height 14
click at [40, 206] on div at bounding box center [33, 201] width 22 height 22
click at [35, 202] on div at bounding box center [32, 201] width 11 height 11
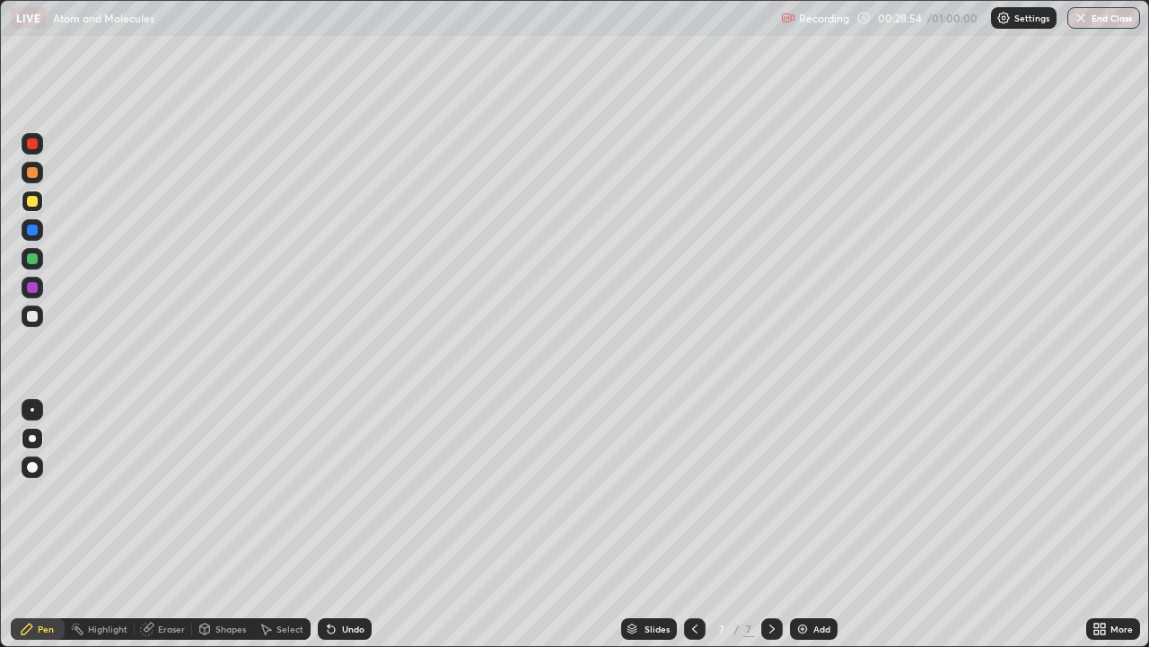
click at [172, 524] on div "Eraser" at bounding box center [163, 629] width 57 height 22
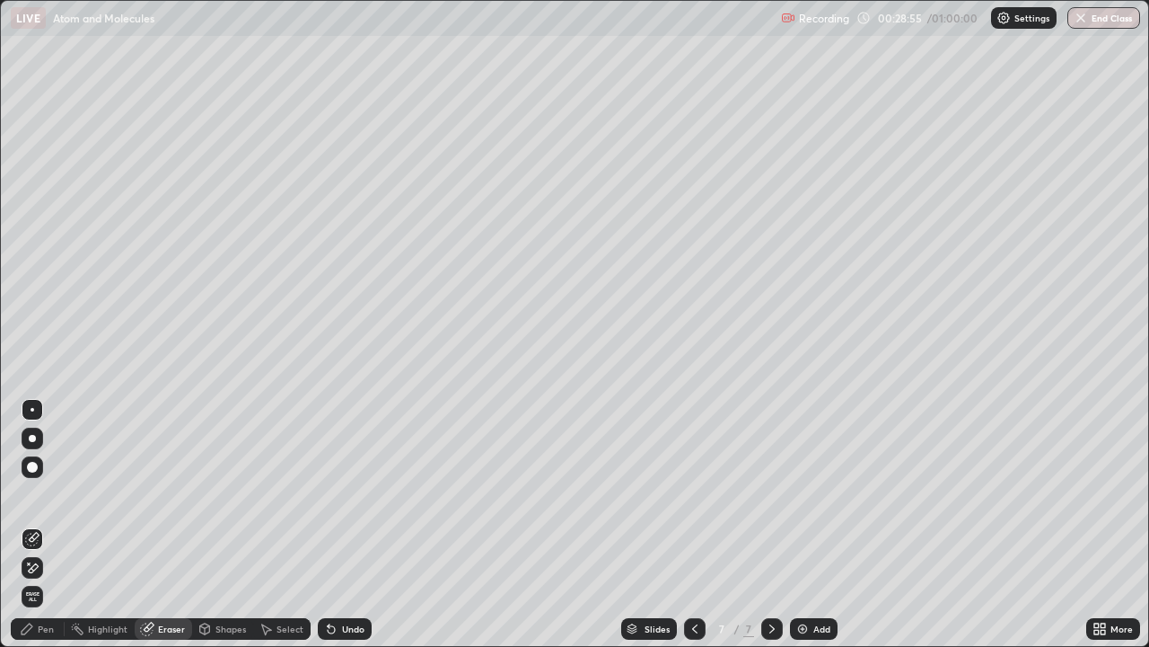
click at [55, 524] on div "Pen" at bounding box center [38, 629] width 54 height 22
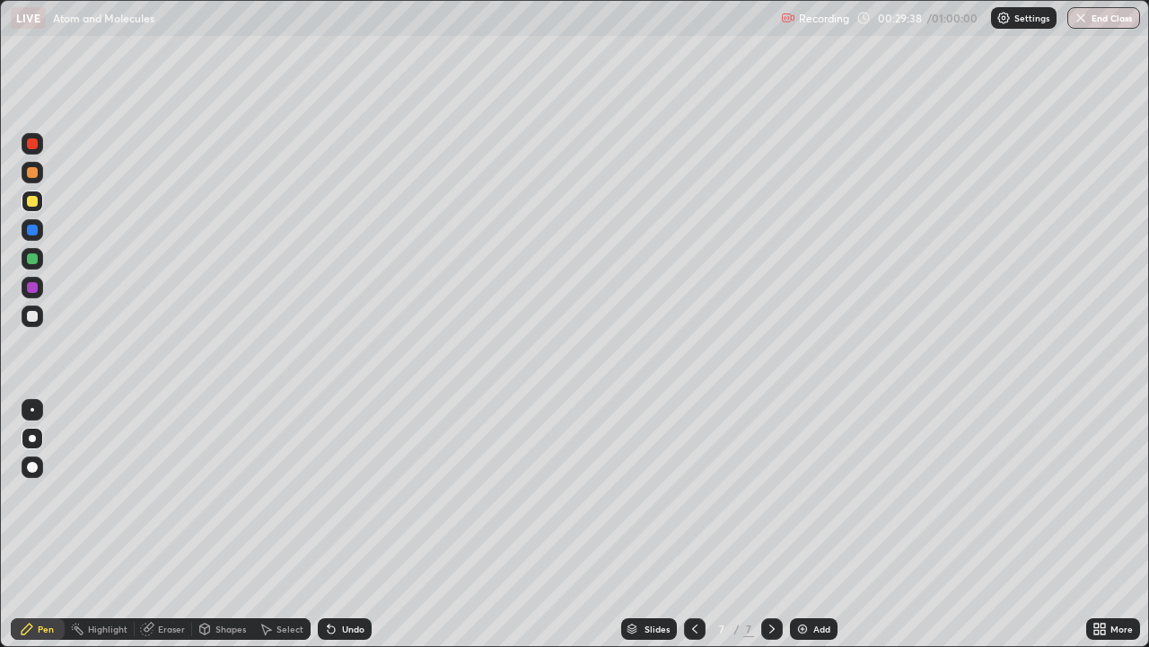
click at [349, 524] on div "Undo" at bounding box center [345, 629] width 54 height 22
click at [353, 524] on div "Undo" at bounding box center [353, 628] width 22 height 9
click at [355, 524] on div "Undo" at bounding box center [353, 628] width 22 height 9
click at [41, 315] on div at bounding box center [33, 316] width 22 height 22
click at [37, 268] on div at bounding box center [33, 259] width 22 height 22
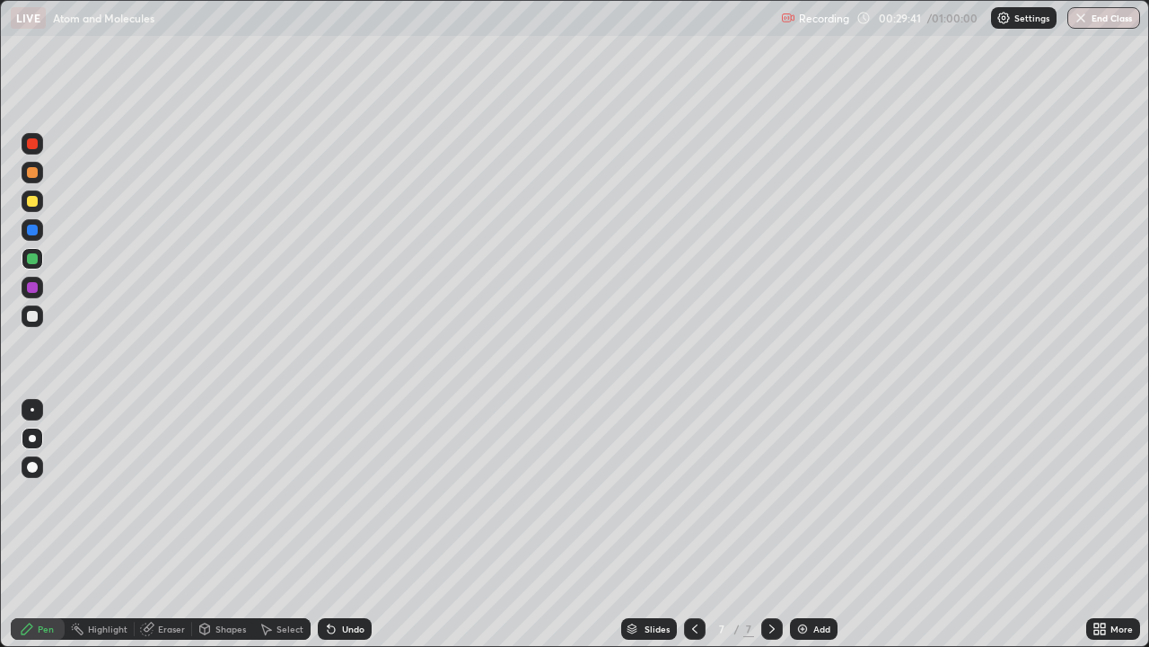
click at [30, 254] on div at bounding box center [32, 258] width 11 height 11
click at [691, 524] on icon at bounding box center [695, 628] width 14 height 14
click at [703, 524] on div at bounding box center [695, 629] width 22 height 22
click at [770, 524] on icon at bounding box center [772, 628] width 14 height 14
click at [770, 524] on icon at bounding box center [772, 628] width 5 height 9
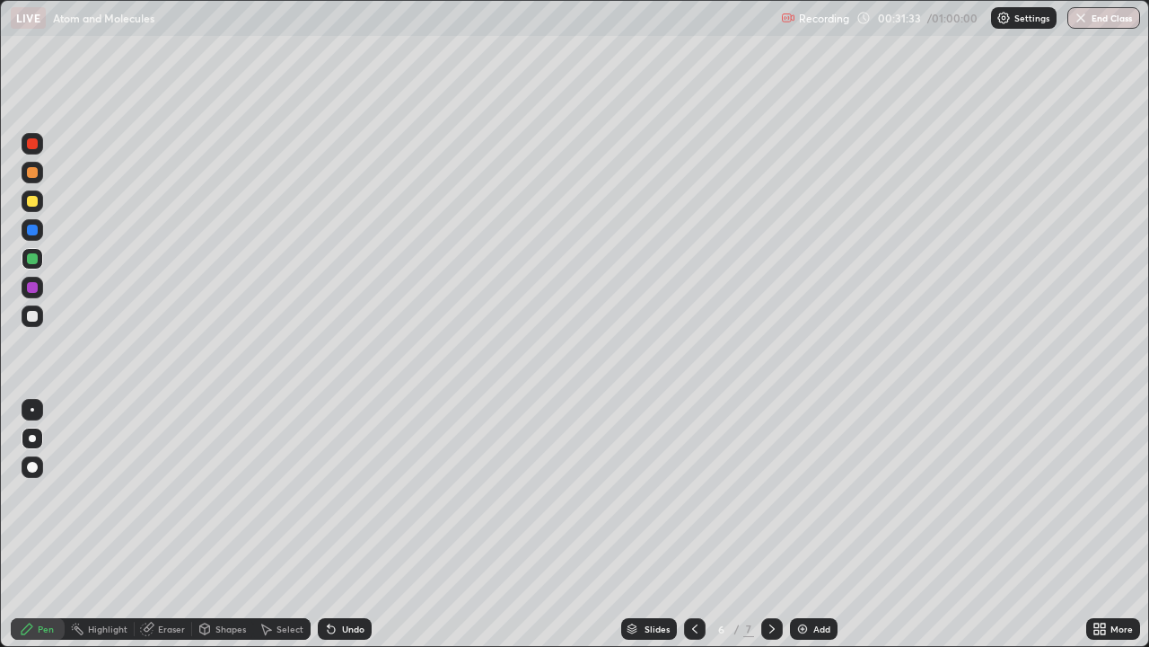
click at [770, 524] on icon at bounding box center [772, 628] width 14 height 14
click at [38, 238] on div at bounding box center [33, 230] width 22 height 22
click at [42, 174] on div at bounding box center [33, 173] width 22 height 22
click at [39, 258] on div at bounding box center [33, 259] width 22 height 22
click at [37, 228] on div at bounding box center [32, 229] width 11 height 11
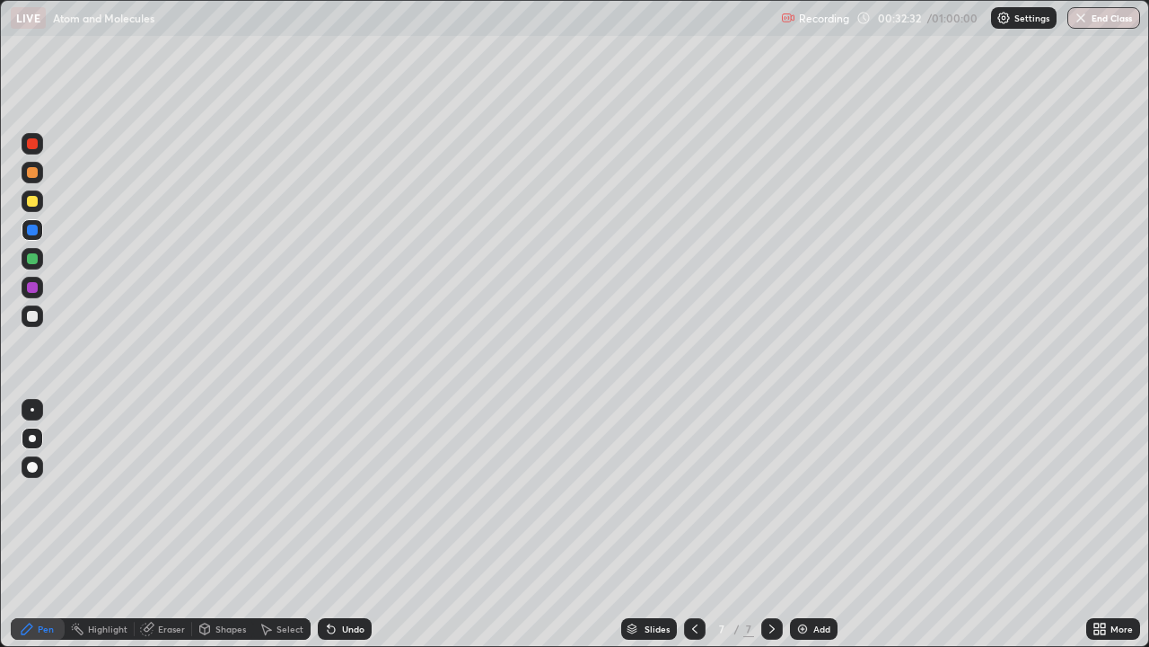
click at [33, 172] on div at bounding box center [32, 172] width 11 height 11
click at [40, 291] on div at bounding box center [33, 288] width 22 height 22
click at [829, 524] on div "Add" at bounding box center [822, 628] width 17 height 9
click at [41, 322] on div at bounding box center [33, 316] width 22 height 22
click at [32, 203] on div at bounding box center [32, 201] width 11 height 11
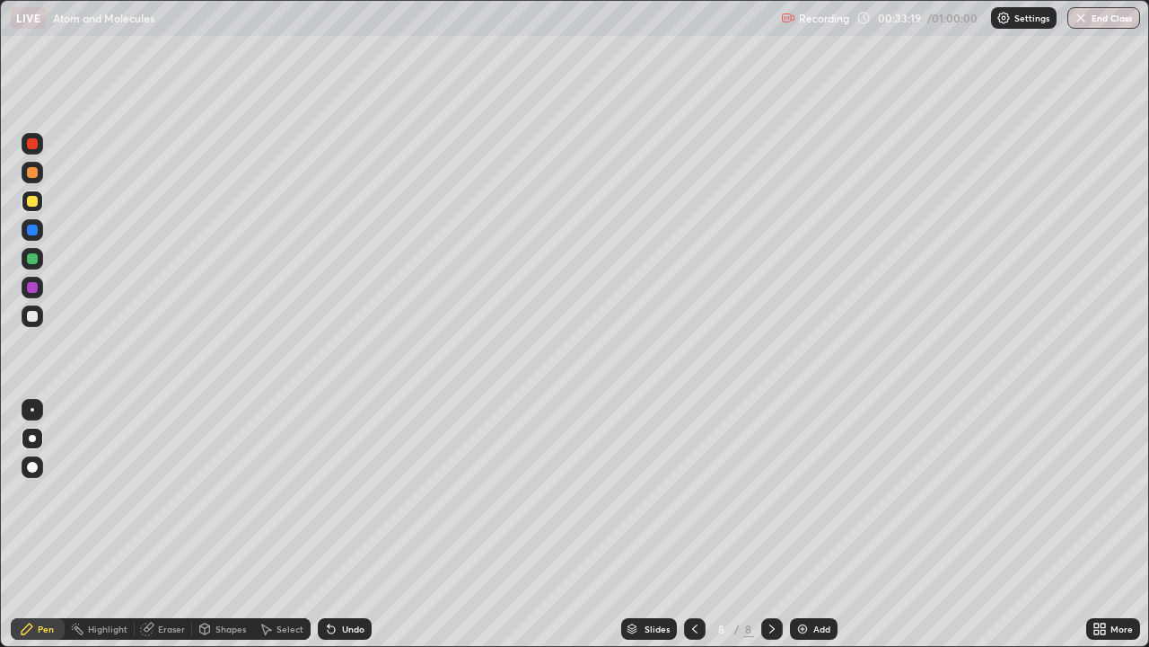
click at [351, 524] on div "Undo" at bounding box center [353, 628] width 22 height 9
click at [346, 524] on div "Undo" at bounding box center [353, 628] width 22 height 9
click at [343, 524] on div "Undo" at bounding box center [345, 629] width 54 height 22
click at [344, 524] on div "Undo" at bounding box center [353, 628] width 22 height 9
click at [346, 524] on div "Undo" at bounding box center [353, 628] width 22 height 9
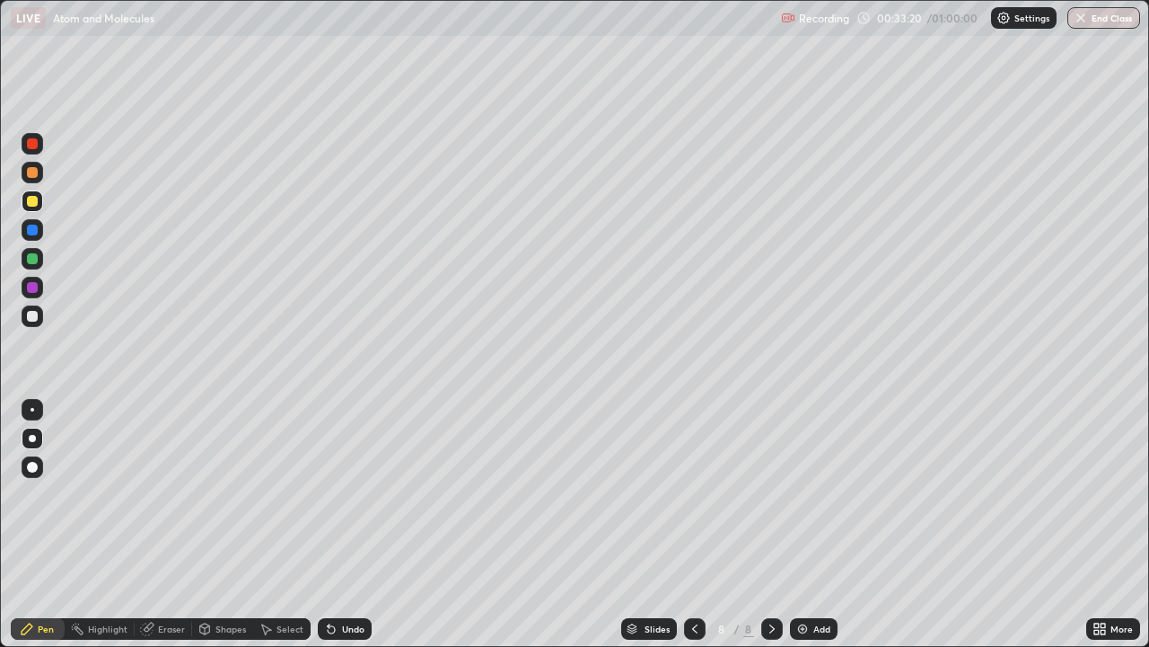
click at [350, 524] on div "Undo" at bounding box center [353, 628] width 22 height 9
click at [164, 524] on div "Eraser" at bounding box center [171, 628] width 27 height 9
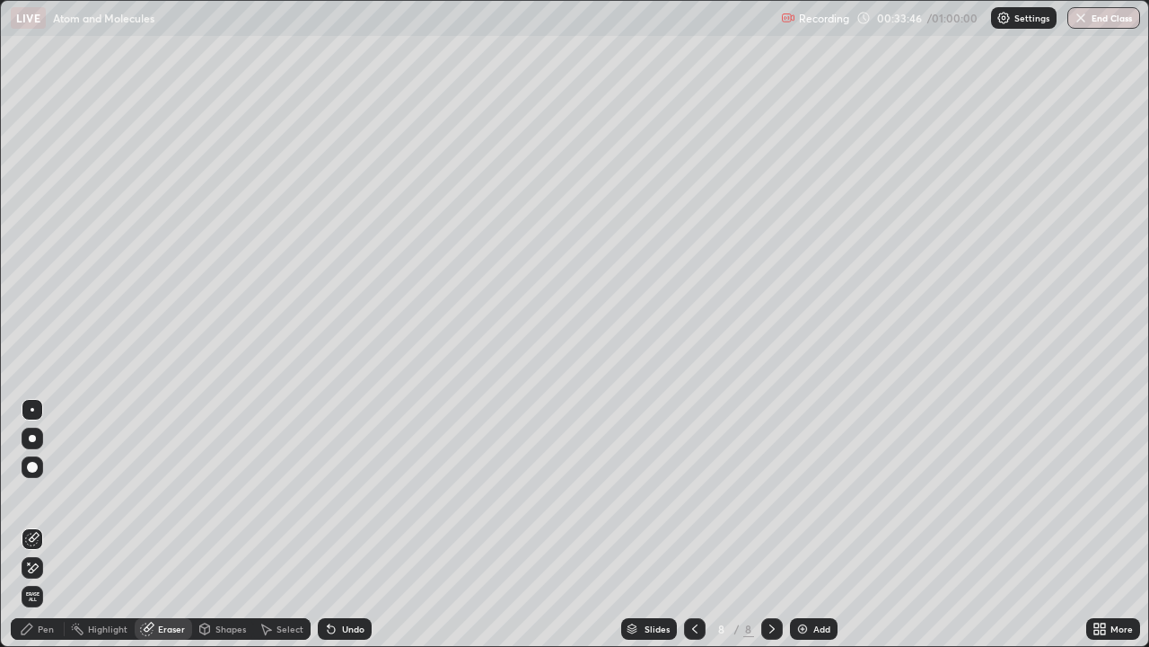
click at [40, 524] on div "Pen" at bounding box center [38, 629] width 54 height 22
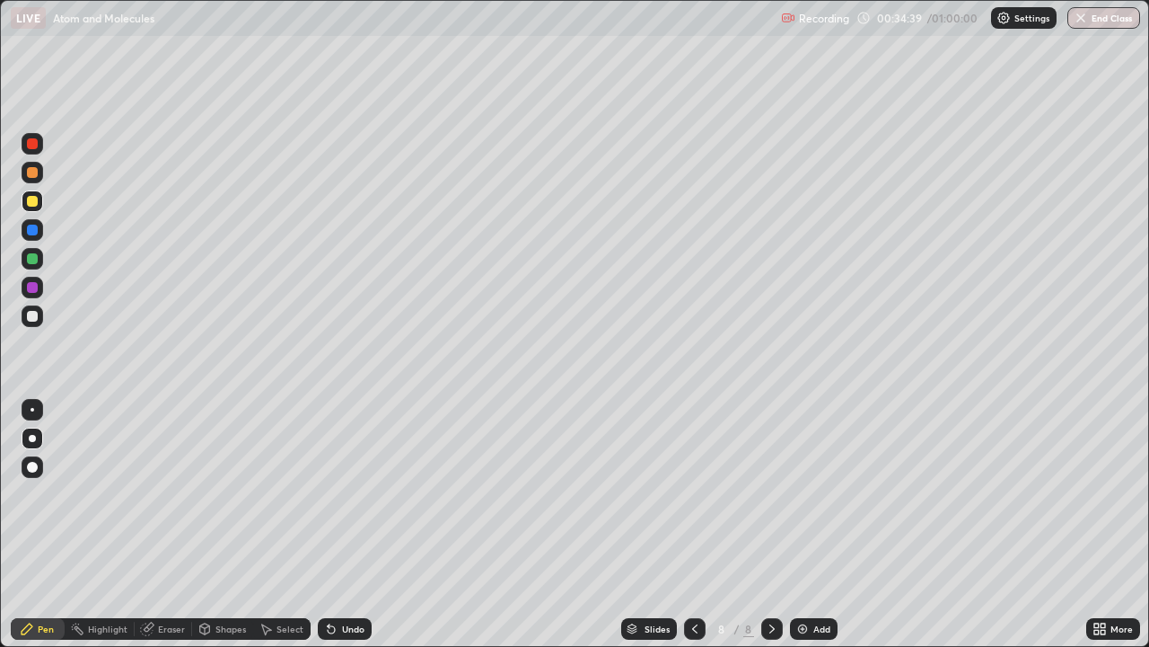
click at [151, 524] on icon at bounding box center [149, 626] width 10 height 9
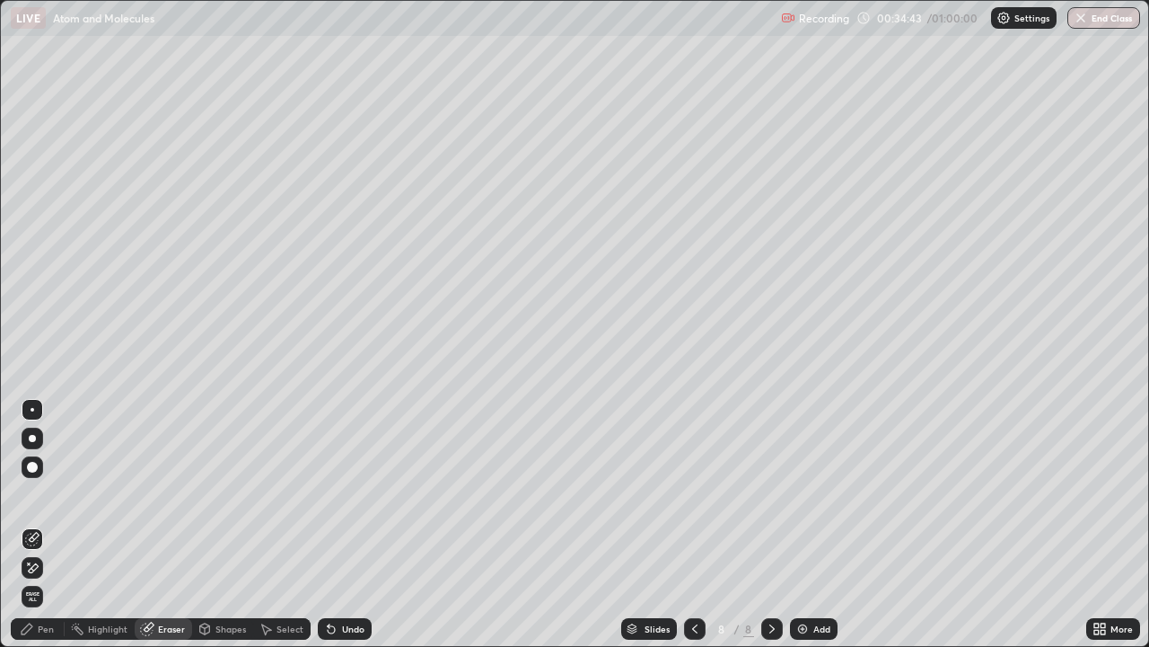
click at [40, 524] on div "Pen" at bounding box center [38, 629] width 54 height 22
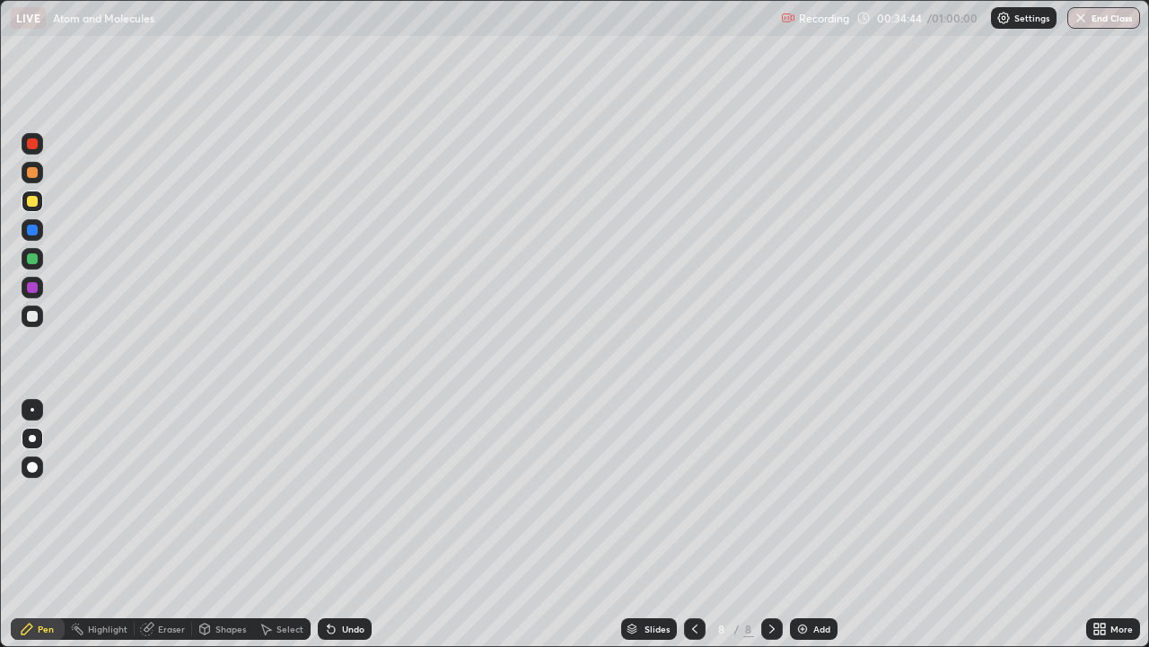
click at [34, 314] on div at bounding box center [32, 316] width 11 height 11
click at [40, 322] on div at bounding box center [33, 316] width 22 height 22
click at [350, 524] on div "Undo" at bounding box center [345, 629] width 54 height 22
click at [35, 231] on div at bounding box center [32, 229] width 11 height 11
click at [348, 524] on div "Undo" at bounding box center [353, 628] width 22 height 9
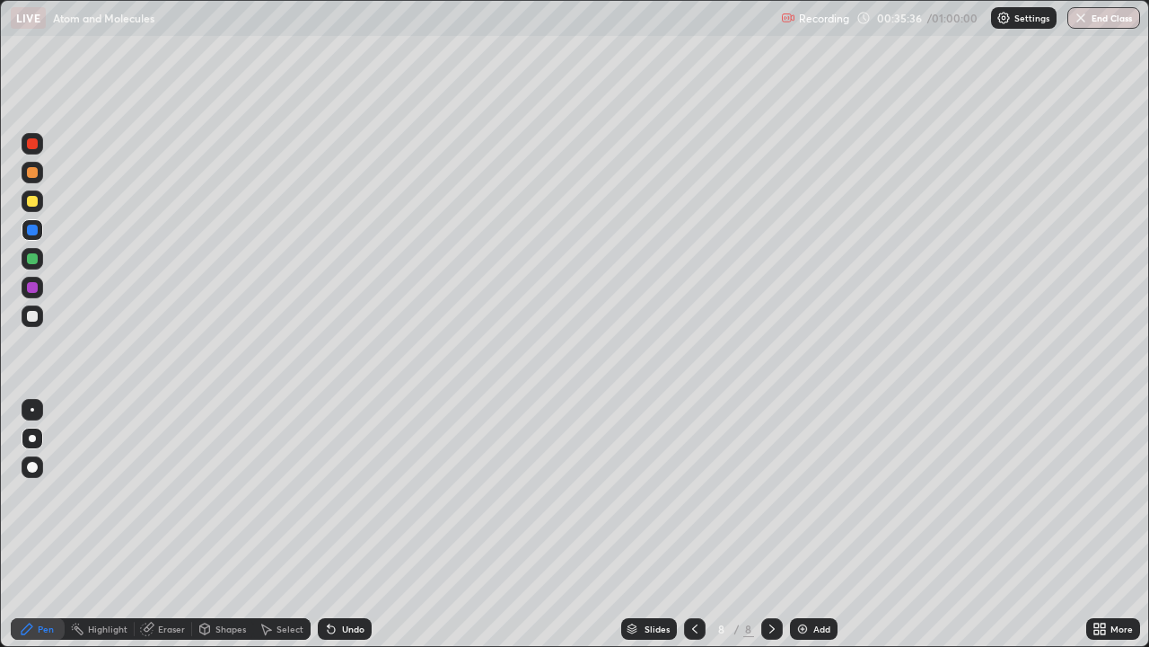
click at [351, 524] on div "Undo" at bounding box center [353, 628] width 22 height 9
click at [696, 524] on div at bounding box center [695, 629] width 22 height 36
click at [771, 524] on icon at bounding box center [772, 628] width 14 height 14
click at [34, 141] on div at bounding box center [32, 143] width 11 height 11
click at [31, 141] on div at bounding box center [32, 143] width 11 height 11
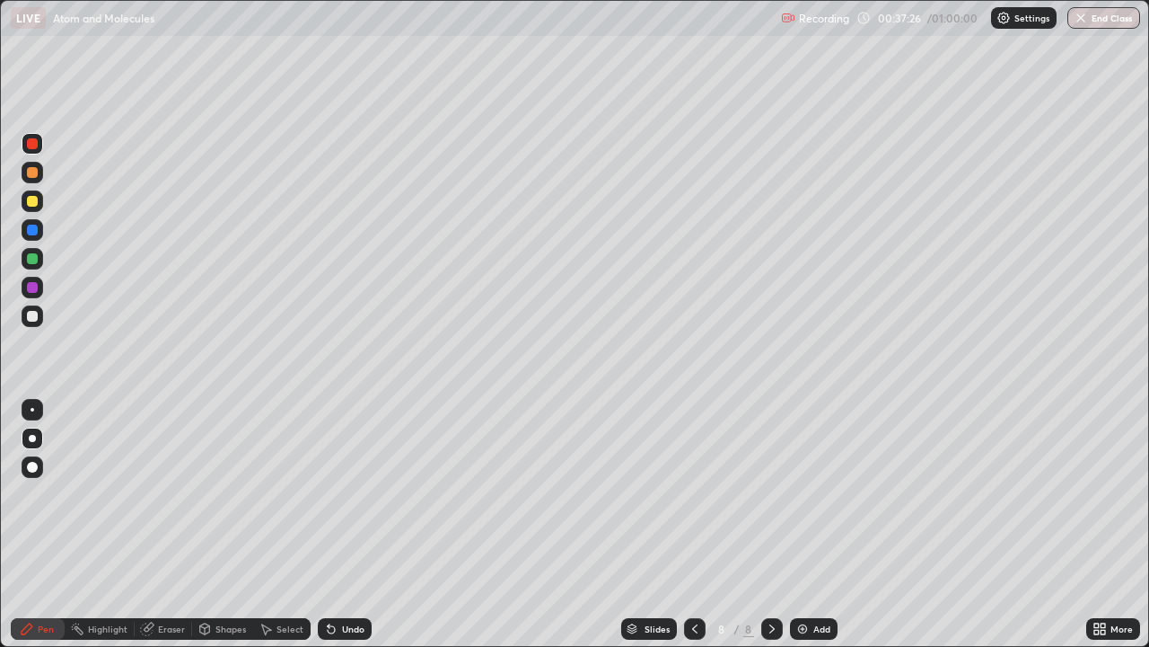
click at [33, 143] on div at bounding box center [32, 143] width 11 height 11
click at [39, 320] on div at bounding box center [33, 316] width 22 height 22
click at [351, 524] on div "Undo" at bounding box center [353, 628] width 22 height 9
click at [350, 524] on div "Undo" at bounding box center [353, 628] width 22 height 9
click at [348, 524] on div "Undo" at bounding box center [353, 628] width 22 height 9
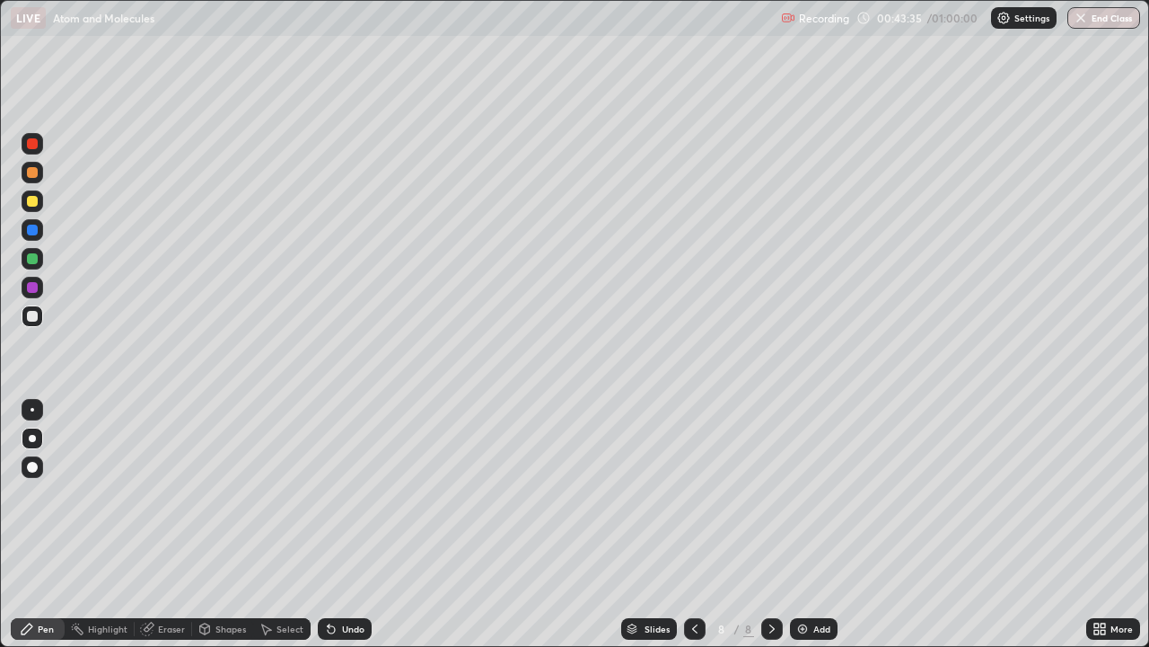
click at [824, 524] on div "Add" at bounding box center [822, 628] width 17 height 9
click at [40, 314] on div at bounding box center [33, 316] width 22 height 22
click at [40, 145] on div at bounding box center [33, 144] width 22 height 22
click at [27, 205] on div at bounding box center [32, 201] width 11 height 11
click at [40, 201] on div at bounding box center [33, 201] width 22 height 22
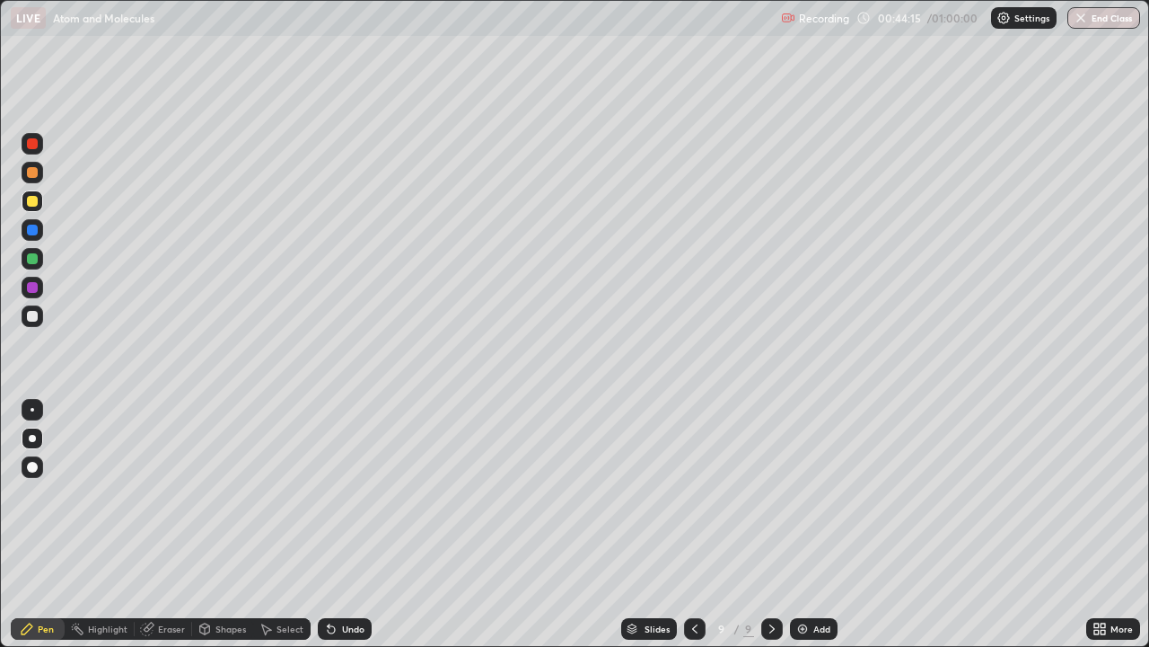
click at [40, 201] on div at bounding box center [33, 201] width 22 height 22
click at [33, 259] on div at bounding box center [32, 258] width 11 height 11
click at [35, 260] on div at bounding box center [32, 258] width 11 height 11
click at [35, 259] on div at bounding box center [32, 258] width 11 height 11
click at [33, 257] on div at bounding box center [32, 258] width 11 height 11
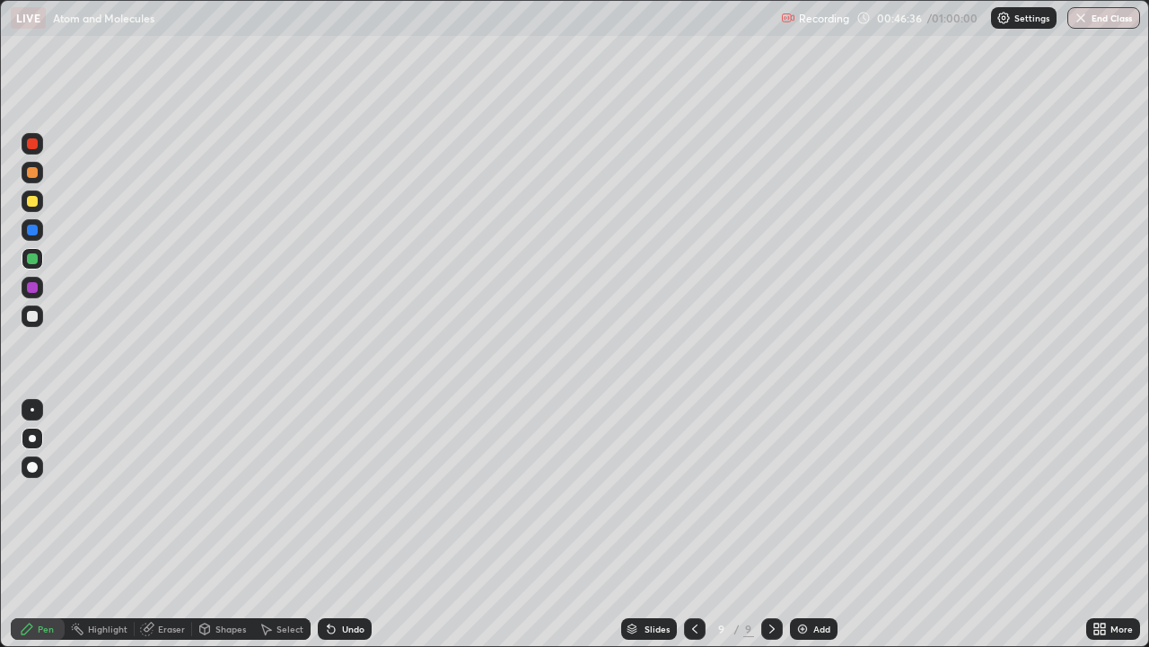
click at [167, 524] on div "Eraser" at bounding box center [171, 628] width 27 height 9
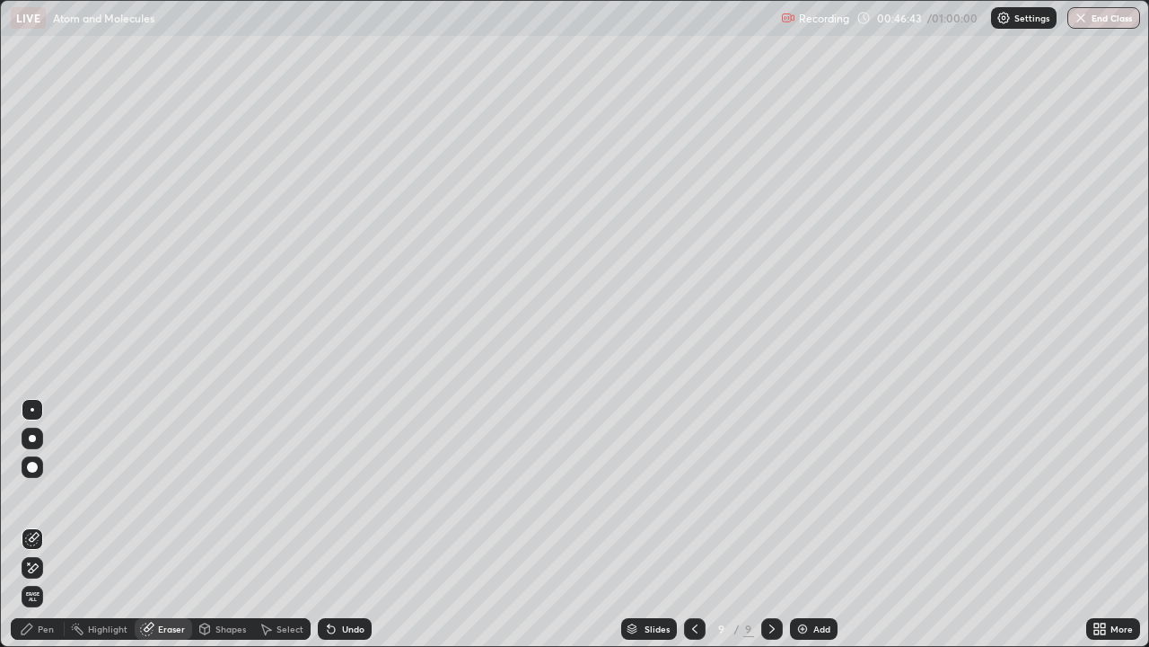
click at [349, 524] on div "Undo" at bounding box center [353, 628] width 22 height 9
click at [344, 524] on div "Undo" at bounding box center [345, 629] width 54 height 22
click at [349, 524] on div "Undo" at bounding box center [353, 628] width 22 height 9
click at [349, 524] on div "Undo" at bounding box center [345, 629] width 54 height 22
click at [351, 524] on div "Undo" at bounding box center [345, 629] width 54 height 22
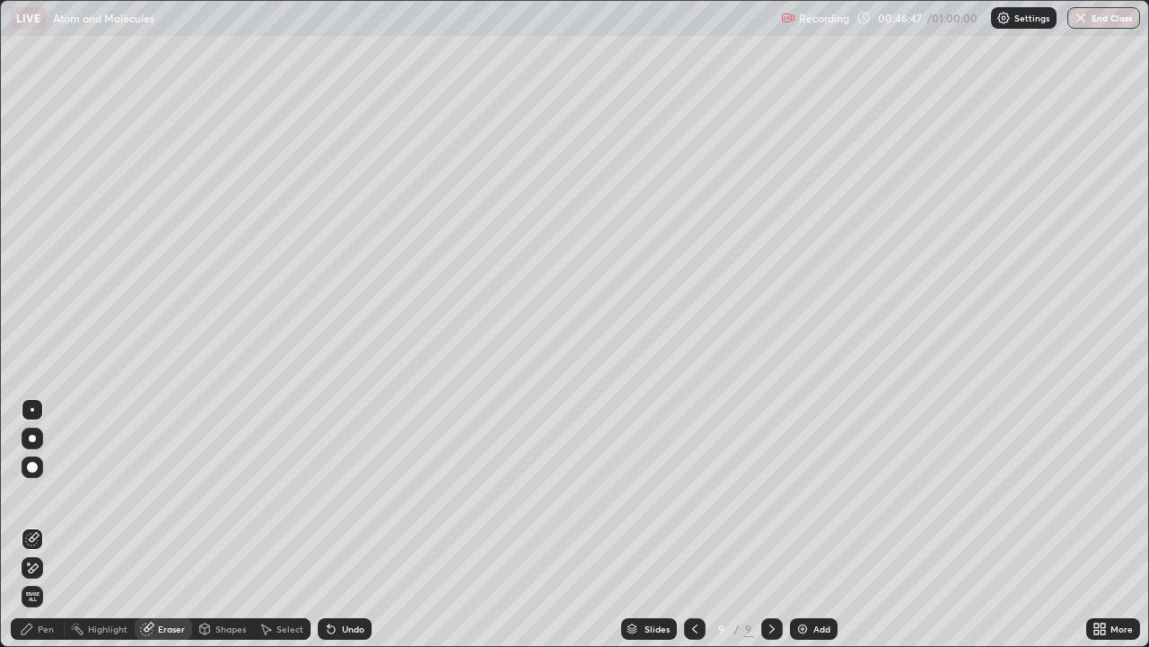
click at [45, 524] on div "Pen" at bounding box center [38, 629] width 54 height 22
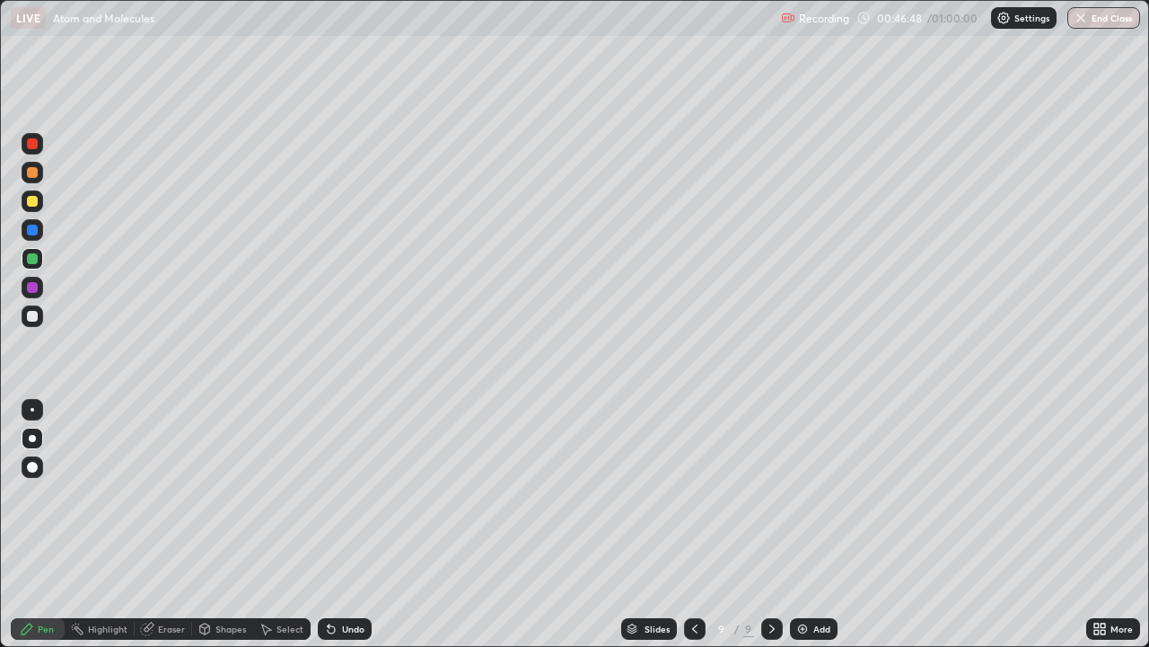
click at [31, 233] on div at bounding box center [32, 229] width 11 height 11
click at [348, 524] on div "Undo" at bounding box center [353, 628] width 22 height 9
click at [346, 524] on div "Undo" at bounding box center [345, 629] width 54 height 22
click at [158, 524] on div "Eraser" at bounding box center [163, 629] width 57 height 22
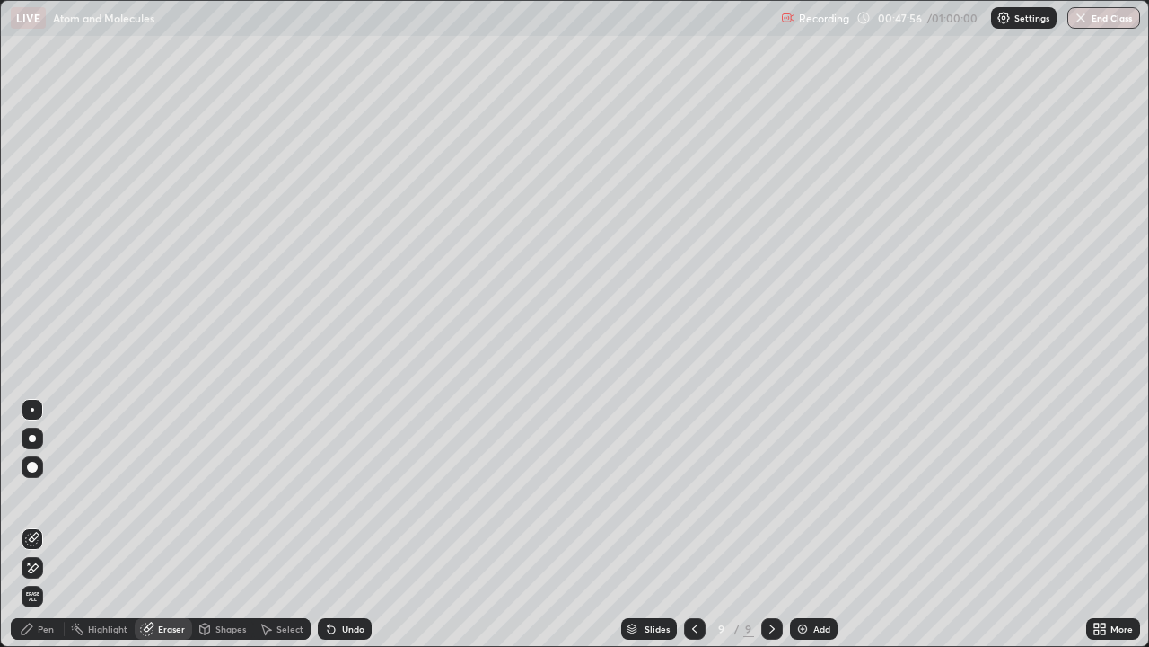
click at [40, 524] on div at bounding box center [33, 567] width 22 height 29
click at [39, 524] on div "Pen" at bounding box center [46, 628] width 16 height 9
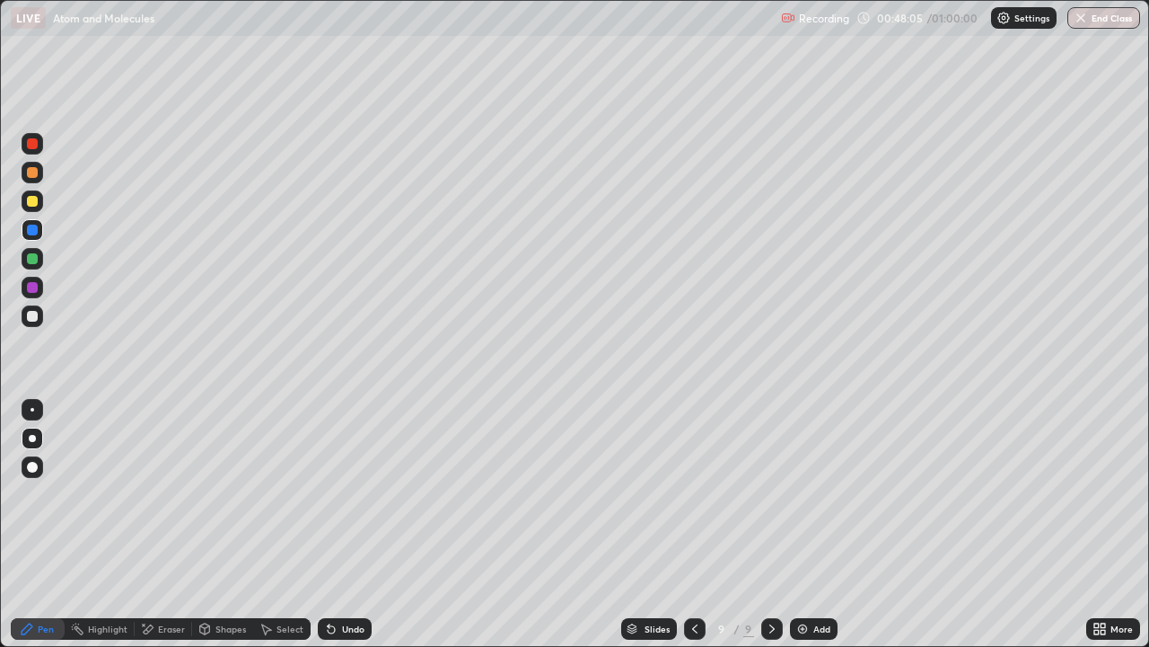
click at [37, 202] on div at bounding box center [32, 201] width 11 height 11
click at [32, 203] on div at bounding box center [32, 201] width 11 height 11
click at [337, 524] on div "Undo" at bounding box center [345, 629] width 54 height 22
click at [338, 524] on div "Undo" at bounding box center [345, 629] width 54 height 22
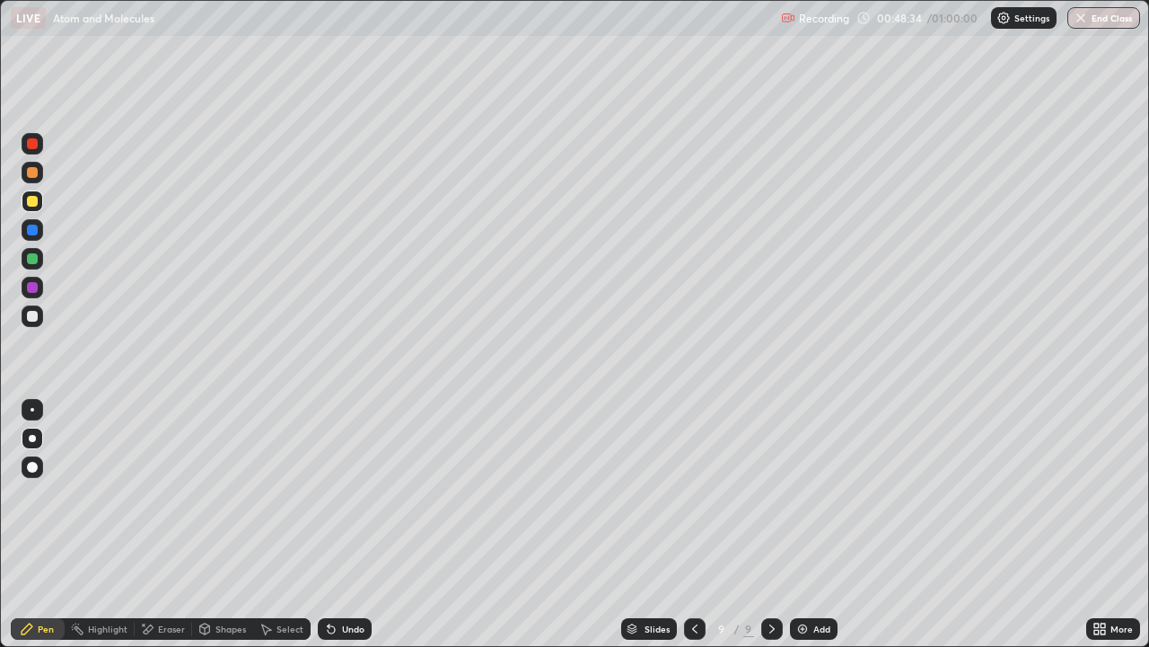
click at [337, 524] on div "Undo" at bounding box center [345, 629] width 54 height 22
click at [351, 524] on div "Undo" at bounding box center [353, 628] width 22 height 9
click at [348, 524] on div "Undo" at bounding box center [345, 629] width 54 height 22
click at [32, 285] on div at bounding box center [32, 287] width 11 height 11
click at [34, 283] on div at bounding box center [32, 287] width 11 height 11
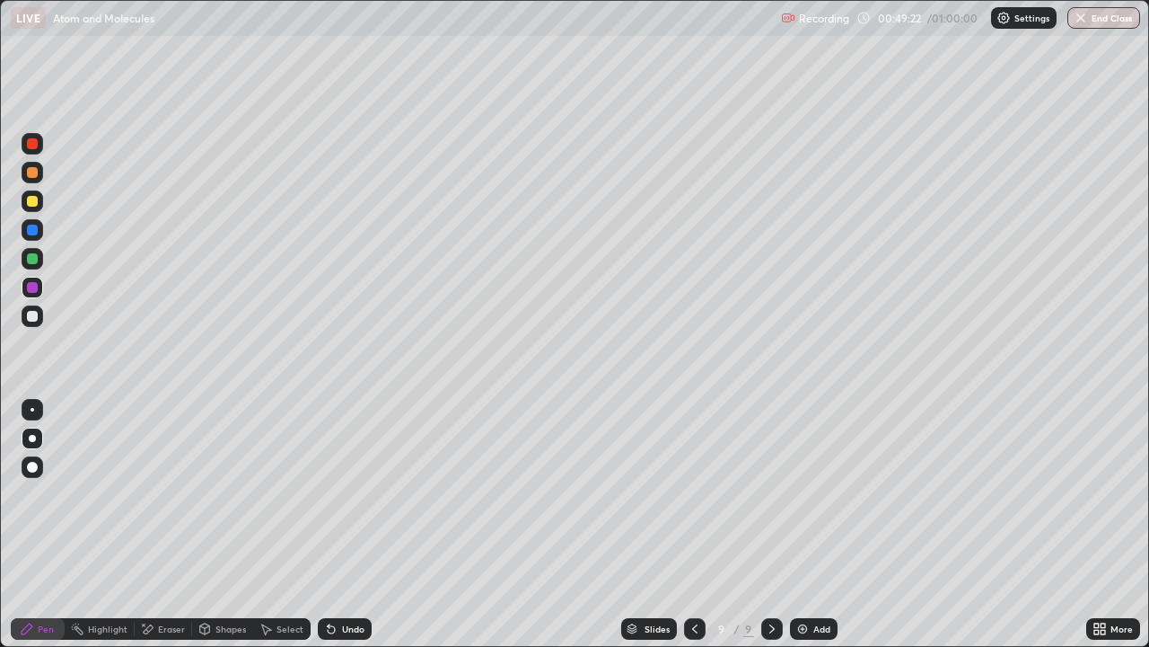
click at [341, 524] on div "Undo" at bounding box center [345, 629] width 54 height 22
click at [342, 524] on div "Undo" at bounding box center [353, 628] width 22 height 9
click at [346, 524] on div "Undo" at bounding box center [353, 628] width 22 height 9
click at [342, 524] on div "Undo" at bounding box center [345, 629] width 54 height 22
click at [40, 207] on div at bounding box center [33, 201] width 22 height 22
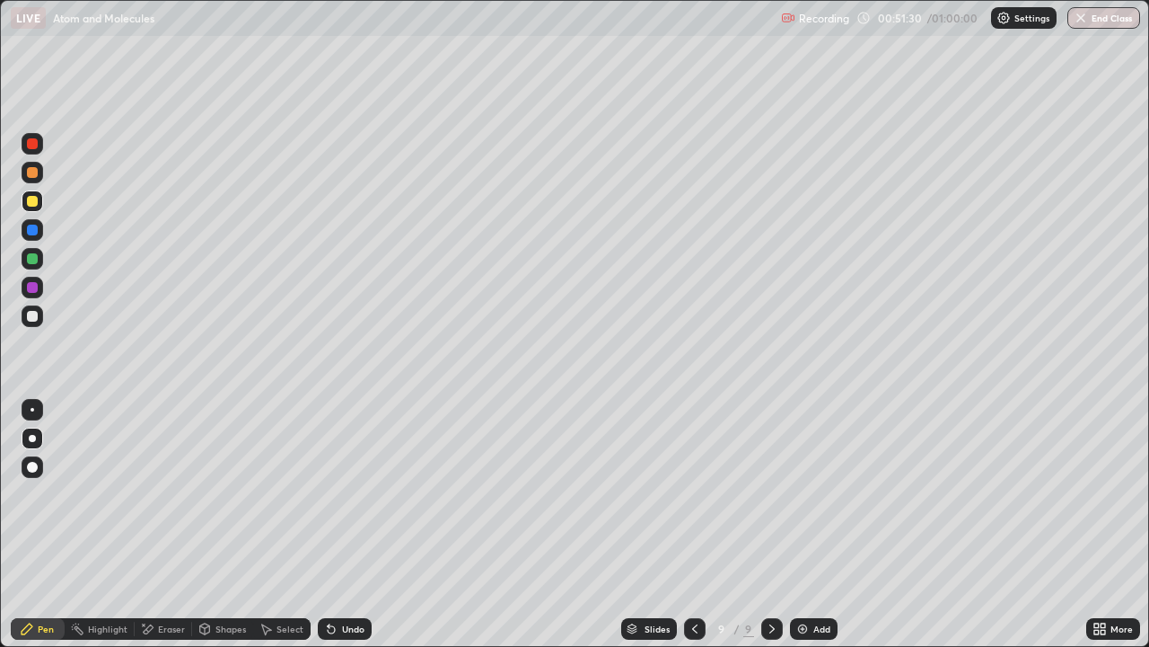
click at [34, 260] on div at bounding box center [32, 258] width 11 height 11
click at [35, 259] on div at bounding box center [32, 258] width 11 height 11
click at [35, 289] on div at bounding box center [32, 287] width 11 height 11
click at [41, 260] on div at bounding box center [33, 259] width 22 height 22
click at [40, 176] on div at bounding box center [33, 173] width 22 height 22
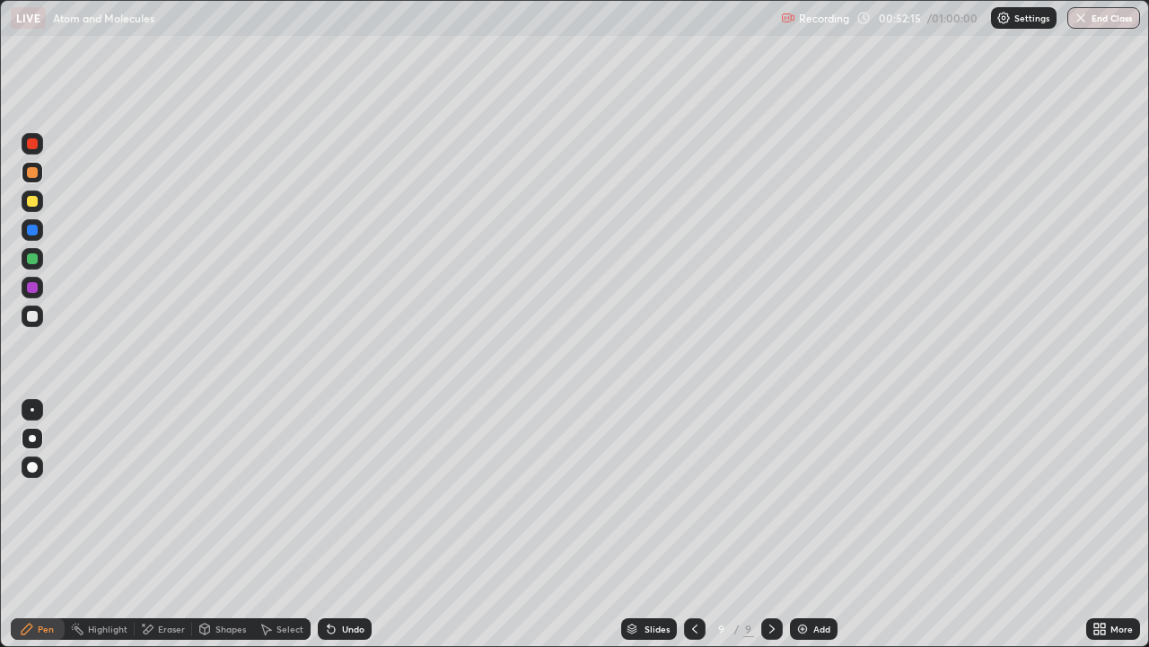
click at [37, 174] on div at bounding box center [32, 172] width 11 height 11
click at [162, 524] on div "Eraser" at bounding box center [171, 628] width 27 height 9
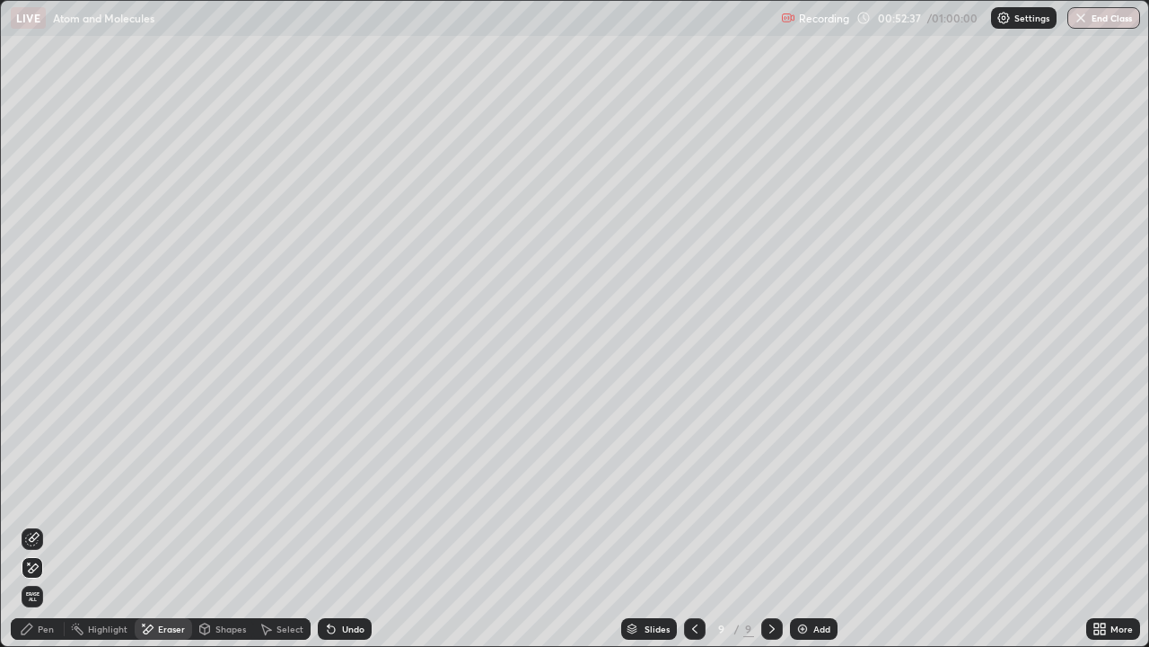
click at [40, 524] on div "Pen" at bounding box center [38, 629] width 54 height 22
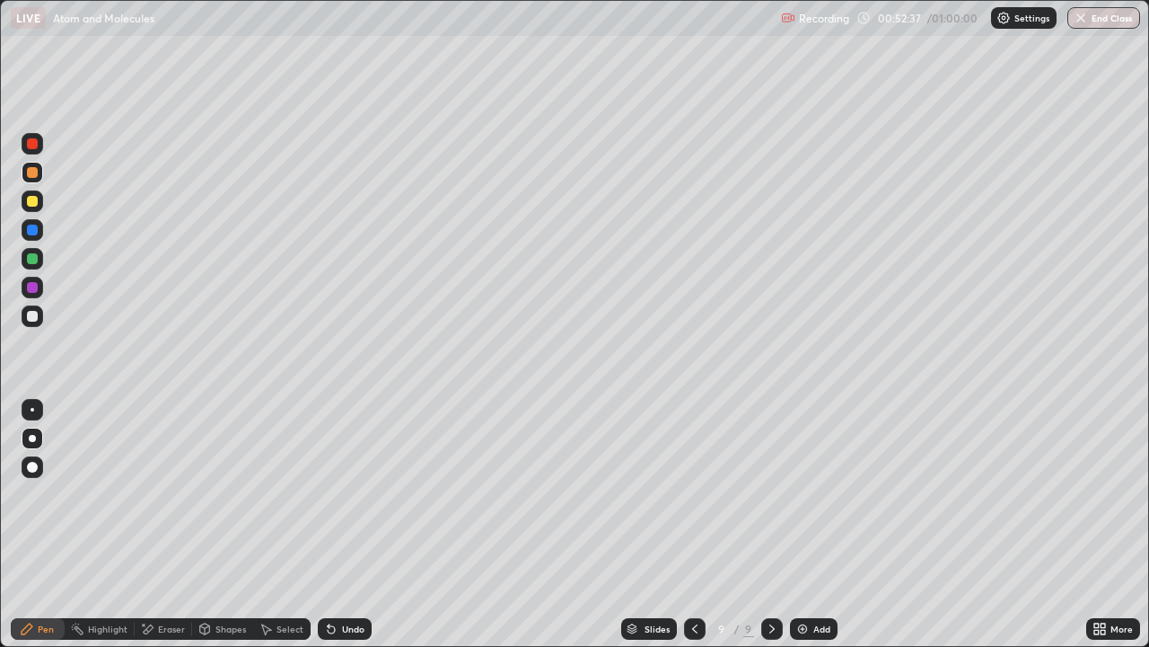
click at [31, 260] on div at bounding box center [32, 258] width 11 height 11
click at [342, 524] on div "Undo" at bounding box center [353, 628] width 22 height 9
click at [344, 524] on div "Undo" at bounding box center [353, 628] width 22 height 9
click at [346, 524] on div "Undo" at bounding box center [353, 628] width 22 height 9
click at [348, 524] on div "Undo" at bounding box center [345, 629] width 54 height 22
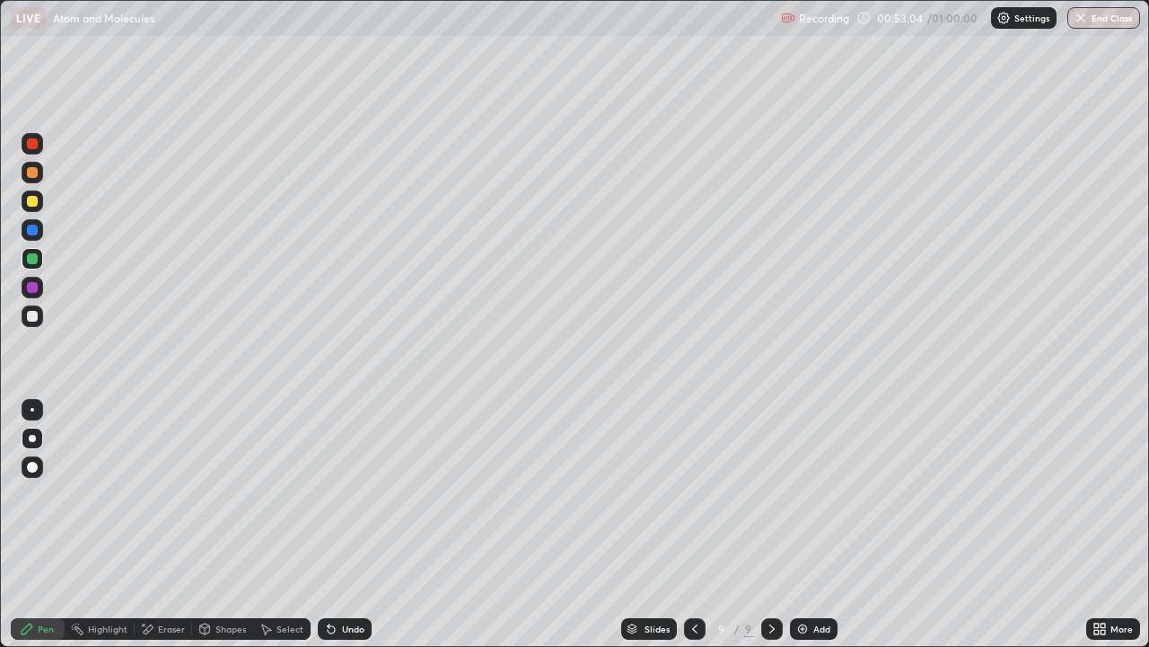
click at [347, 524] on div "Undo" at bounding box center [345, 629] width 54 height 22
click at [342, 524] on div "Undo" at bounding box center [353, 628] width 22 height 9
click at [343, 524] on div "Undo" at bounding box center [353, 628] width 22 height 9
click at [343, 524] on div "Undo" at bounding box center [345, 629] width 54 height 22
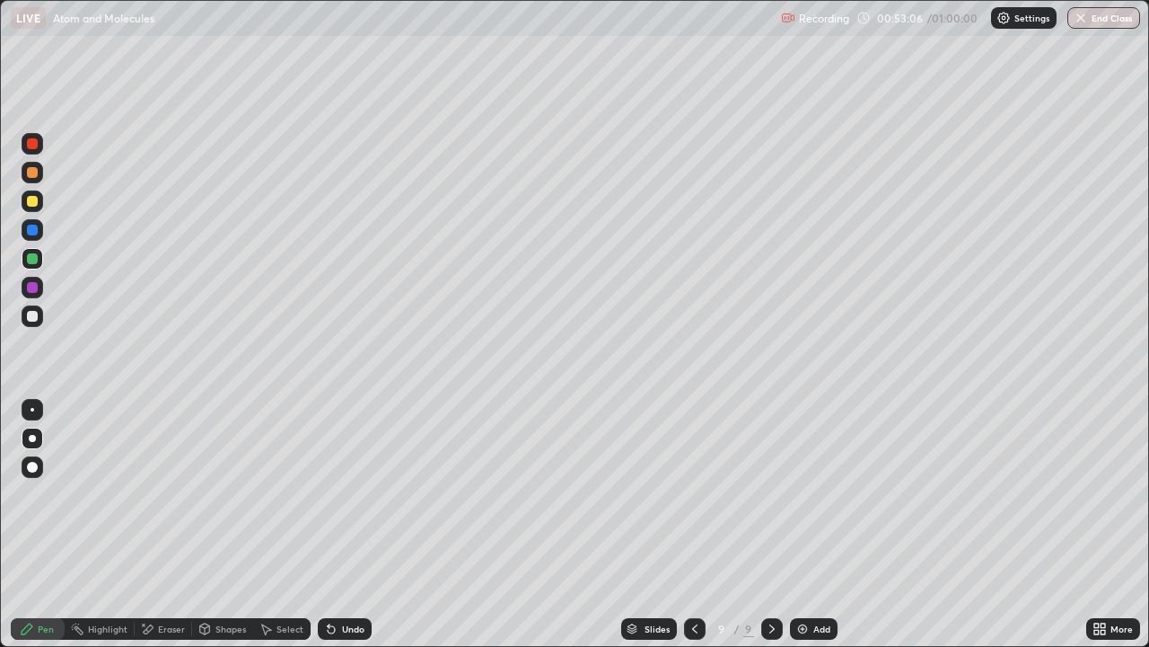
click at [347, 524] on div "Undo" at bounding box center [345, 629] width 54 height 22
click at [347, 524] on div "Undo" at bounding box center [353, 628] width 22 height 9
click at [348, 524] on div "Undo" at bounding box center [353, 628] width 22 height 9
click at [346, 524] on div "Undo" at bounding box center [353, 628] width 22 height 9
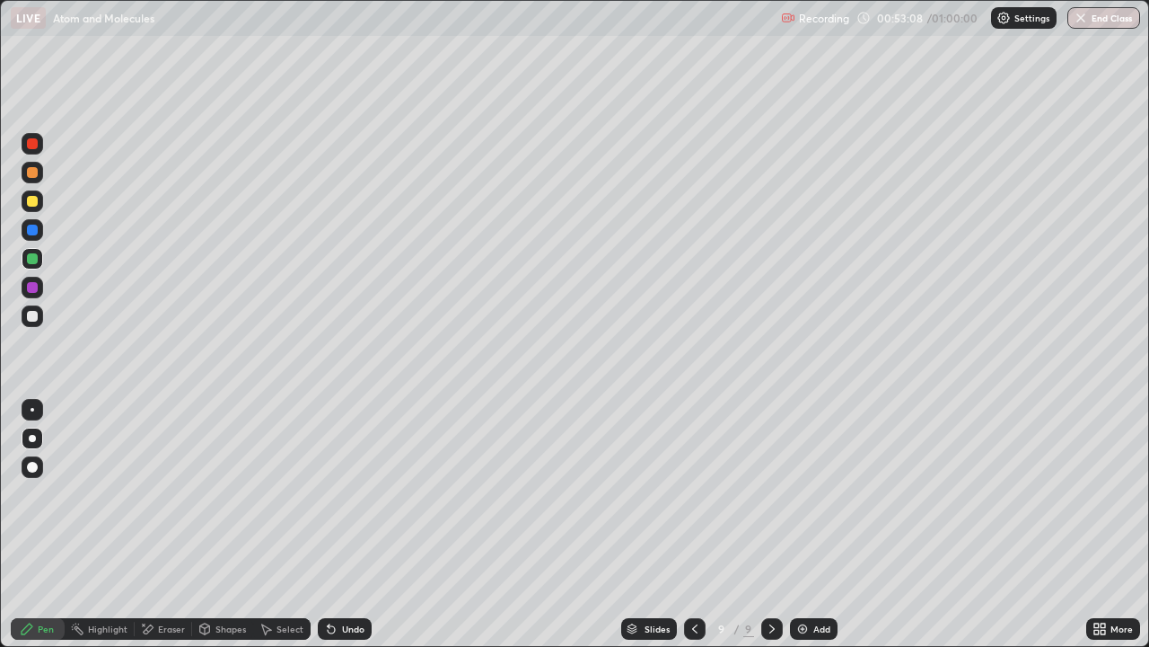
click at [348, 524] on div "Undo" at bounding box center [353, 628] width 22 height 9
click at [349, 524] on div "Undo" at bounding box center [353, 628] width 22 height 9
click at [352, 524] on div "Undo" at bounding box center [353, 628] width 22 height 9
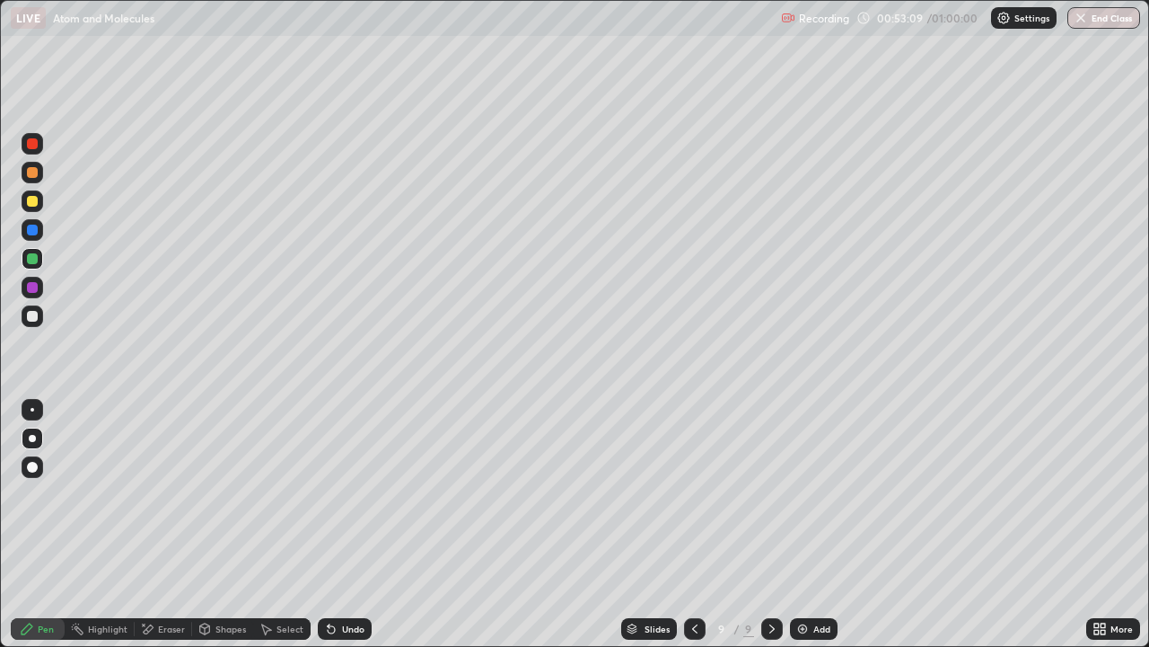
click at [351, 524] on div "Undo" at bounding box center [353, 628] width 22 height 9
click at [355, 524] on div "Undo" at bounding box center [345, 629] width 54 height 22
click at [41, 169] on div at bounding box center [33, 173] width 22 height 22
click at [355, 524] on div "Undo" at bounding box center [353, 628] width 22 height 9
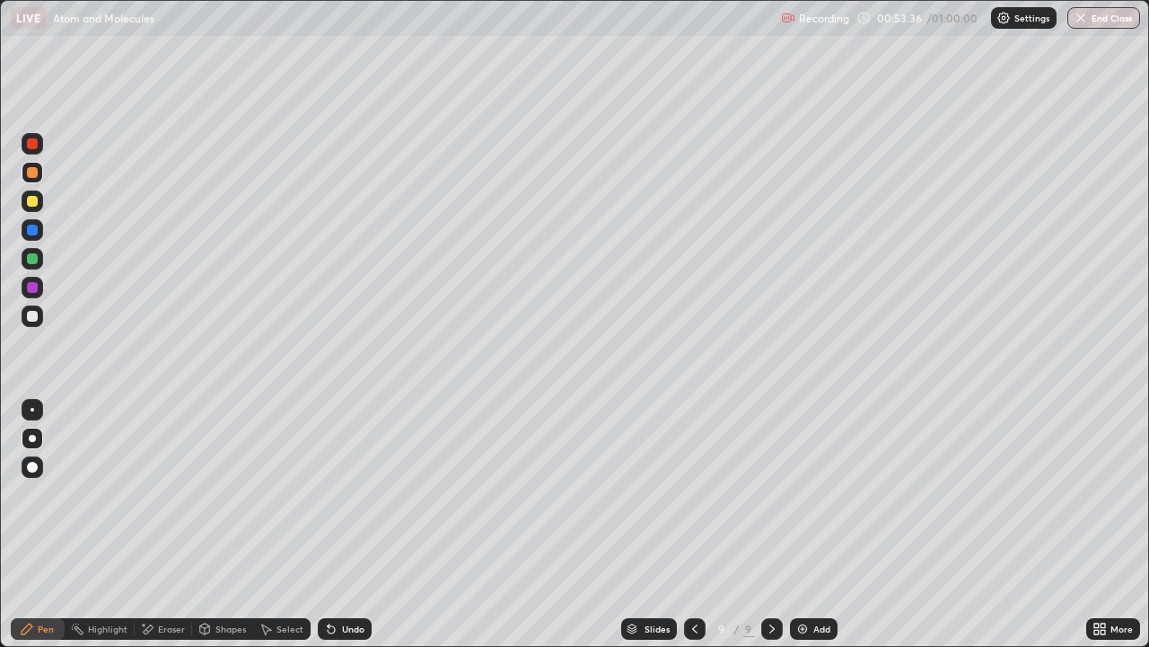
click at [40, 309] on div at bounding box center [33, 316] width 22 height 22
click at [32, 257] on div at bounding box center [32, 258] width 11 height 11
click at [351, 524] on div "Undo" at bounding box center [353, 628] width 22 height 9
click at [340, 524] on div "Undo" at bounding box center [345, 629] width 54 height 22
click at [41, 321] on div at bounding box center [33, 316] width 22 height 22
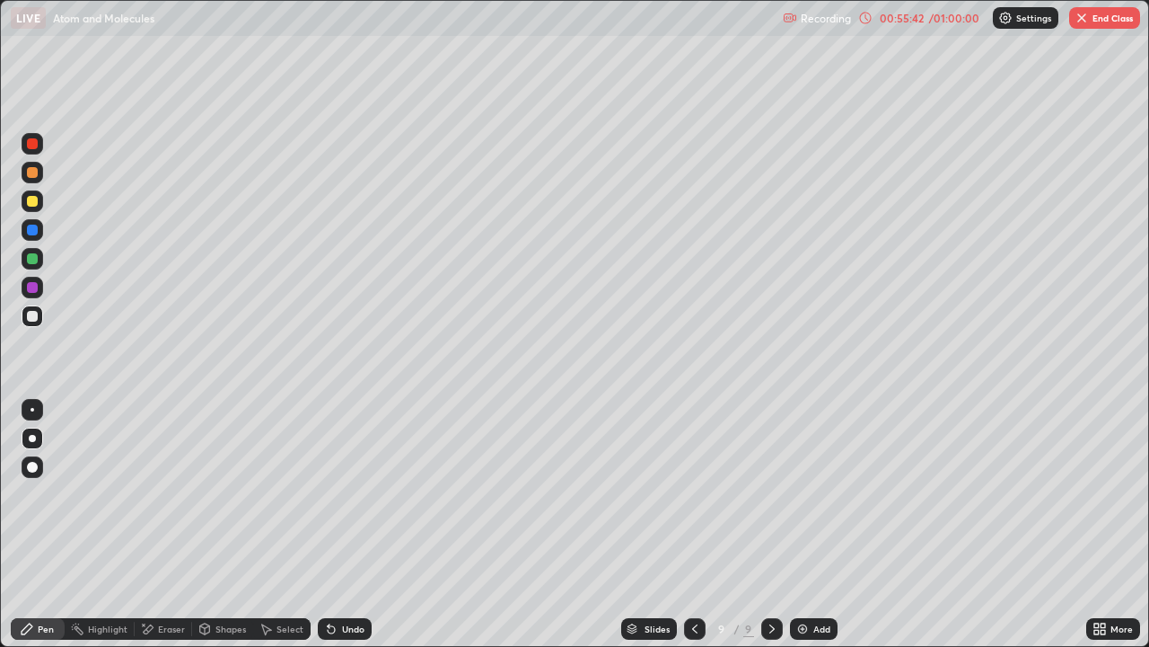
click at [37, 316] on div at bounding box center [32, 316] width 11 height 11
click at [814, 524] on div "Add" at bounding box center [822, 628] width 17 height 9
click at [1099, 28] on button "End Class" at bounding box center [1104, 18] width 71 height 22
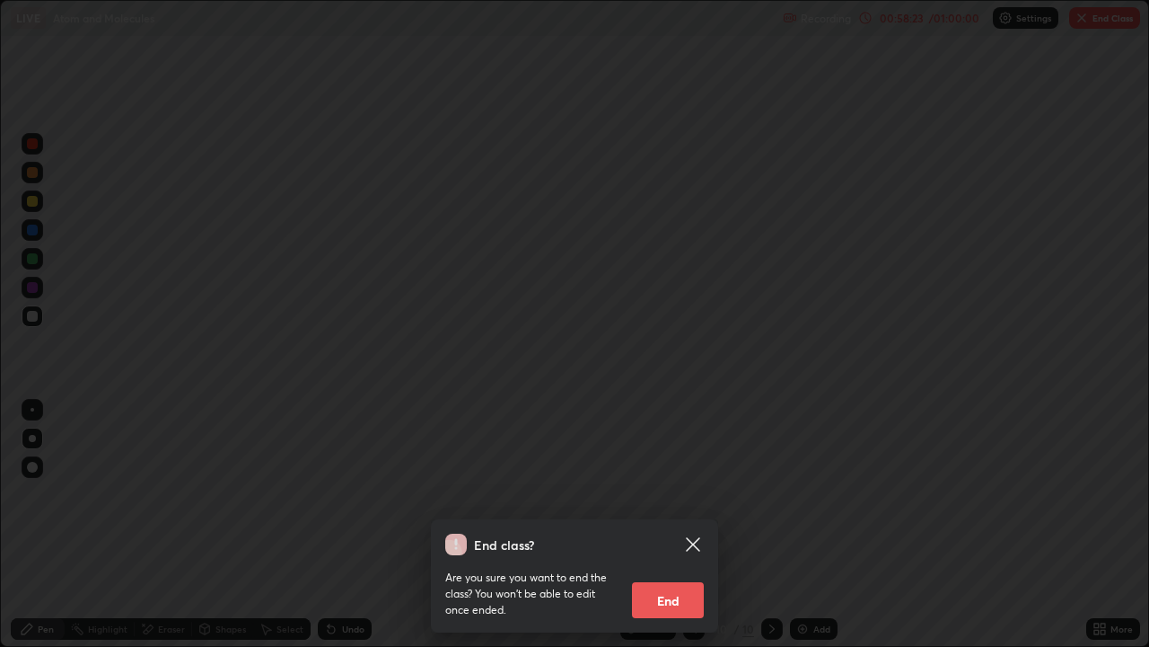
click at [675, 524] on button "End" at bounding box center [668, 600] width 72 height 36
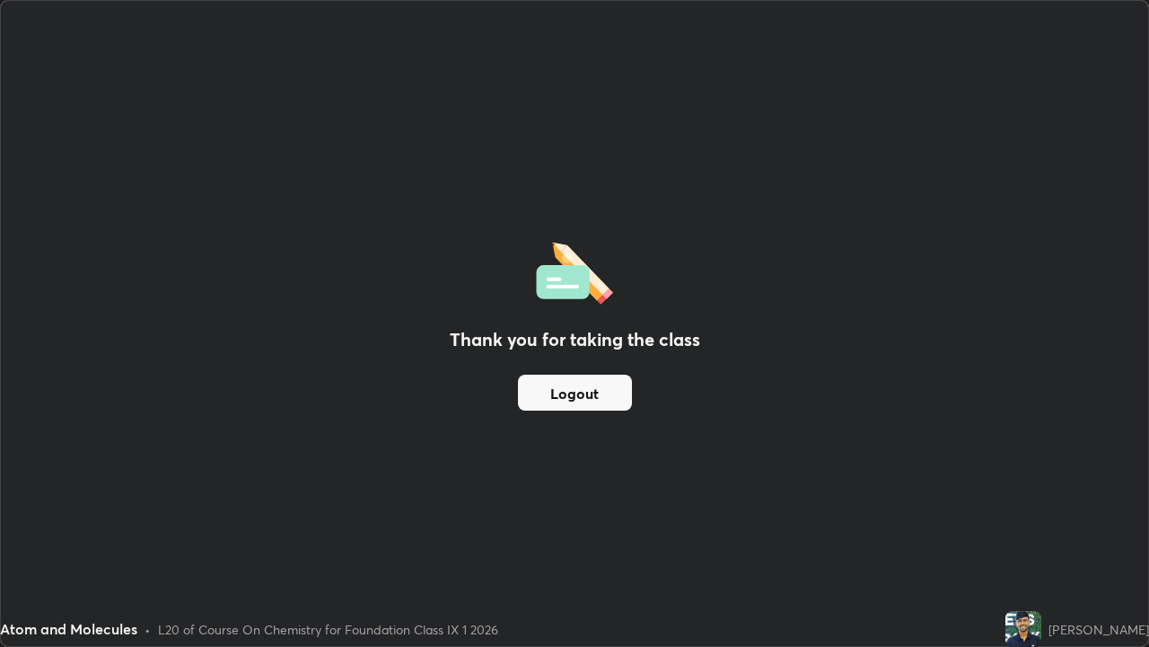
click at [552, 401] on button "Logout" at bounding box center [575, 392] width 114 height 36
click at [559, 392] on button "Logout" at bounding box center [575, 392] width 114 height 36
click at [564, 390] on button "Logout" at bounding box center [575, 392] width 114 height 36
click at [570, 388] on button "Logout" at bounding box center [575, 392] width 114 height 36
click at [576, 402] on button "Logout" at bounding box center [575, 392] width 114 height 36
